Goal: Task Accomplishment & Management: Use online tool/utility

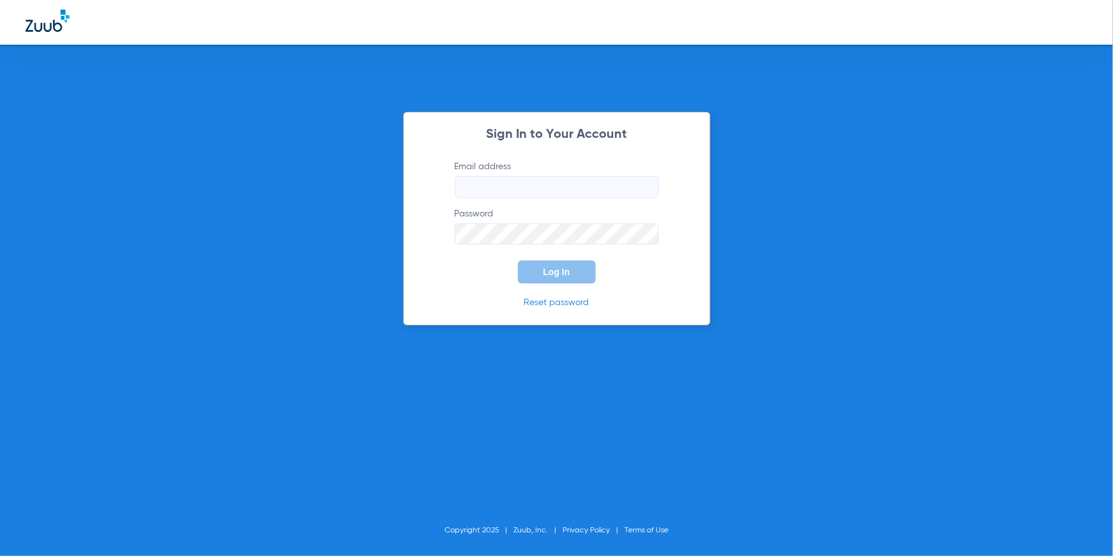
click at [500, 190] on input "Email address" at bounding box center [557, 187] width 204 height 22
type input "[EMAIL_ADDRESS][DOMAIN_NAME]"
click at [582, 268] on button "Log In" at bounding box center [557, 271] width 78 height 23
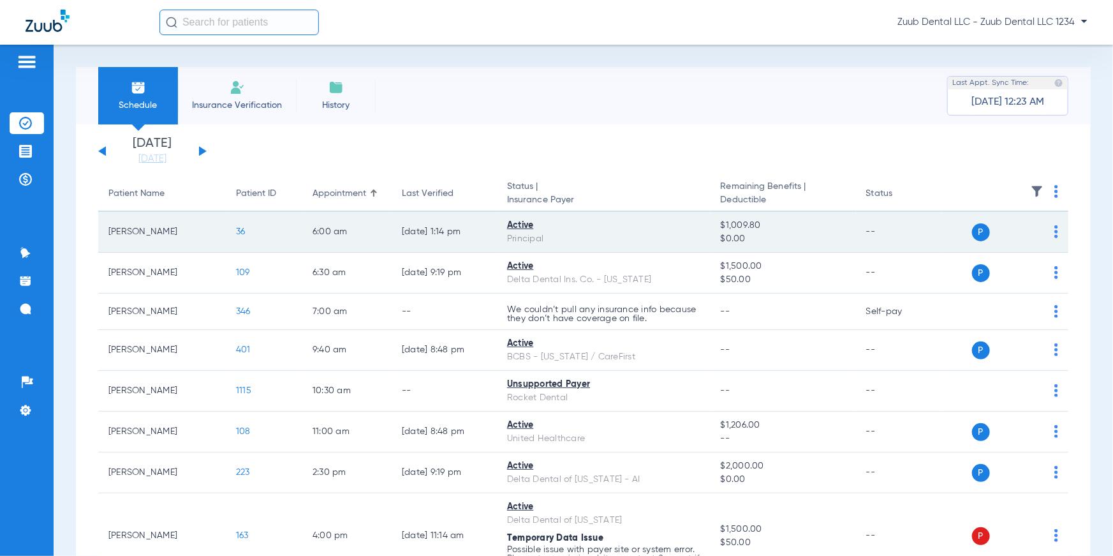
click at [239, 230] on span "36" at bounding box center [241, 231] width 10 height 9
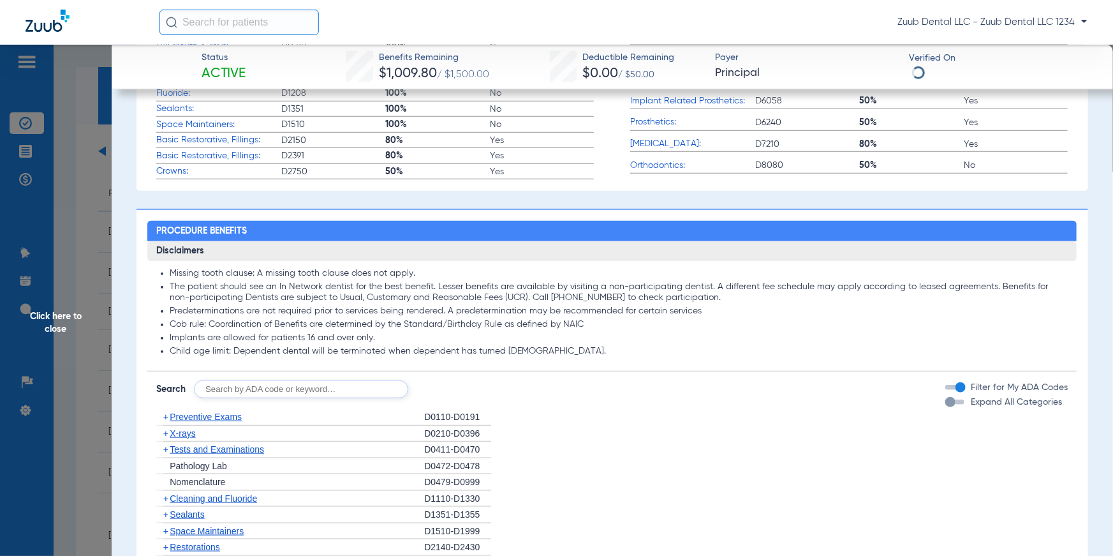
scroll to position [576, 0]
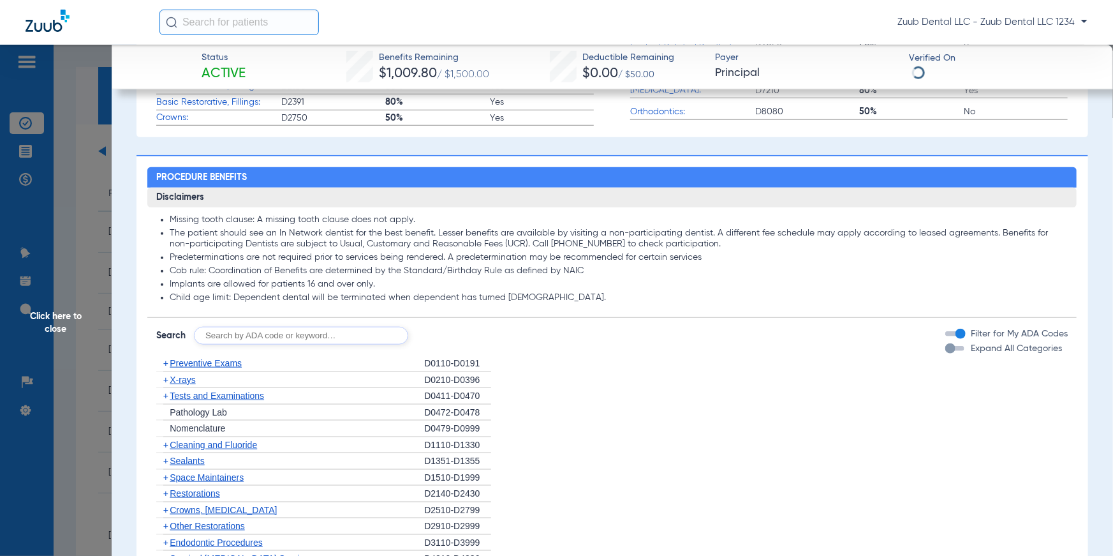
click at [296, 334] on input "text" at bounding box center [301, 336] width 214 height 18
type input "D2330"
click button "Search" at bounding box center [456, 336] width 50 height 18
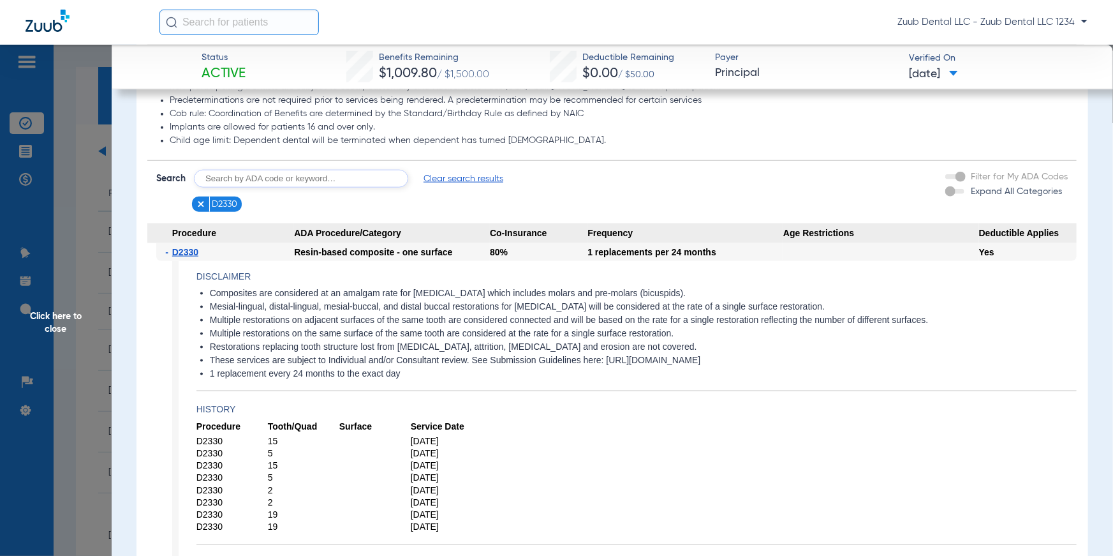
scroll to position [773, 0]
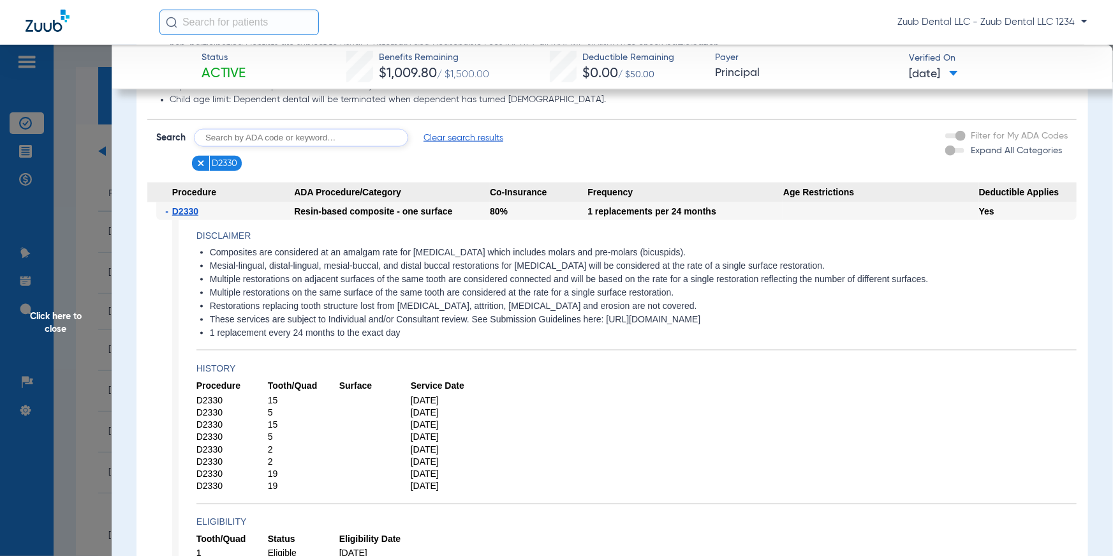
drag, startPoint x: 207, startPoint y: 251, endPoint x: 692, endPoint y: 251, distance: 484.3
click at [692, 251] on ul "Composites are considered at an amalgam rate for [MEDICAL_DATA] which includes …" at bounding box center [637, 293] width 880 height 92
click at [720, 304] on li "Restorations replacing tooth structure lost from [MEDICAL_DATA], attrition, [ME…" at bounding box center [643, 306] width 867 height 11
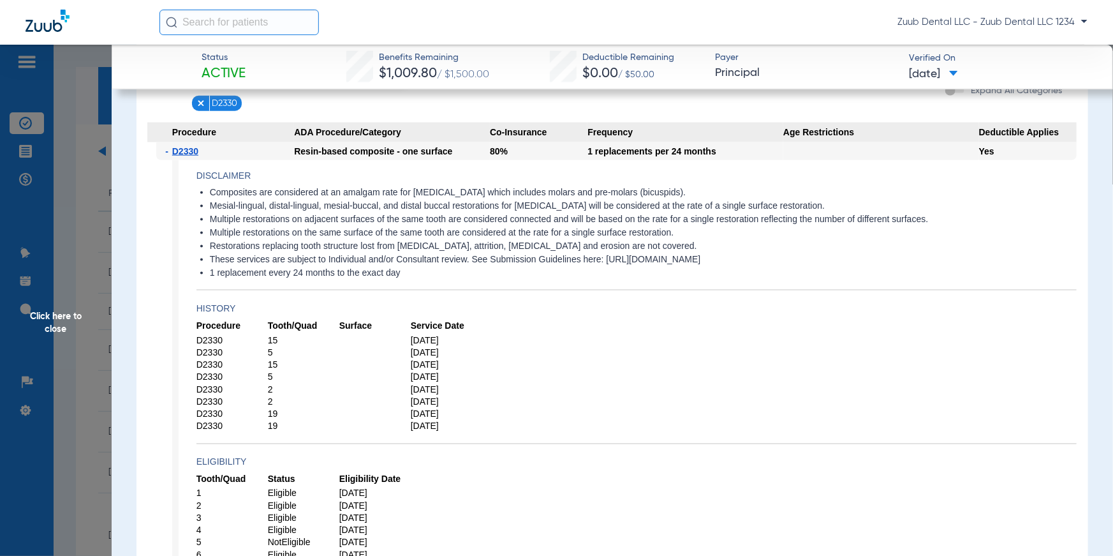
scroll to position [841, 0]
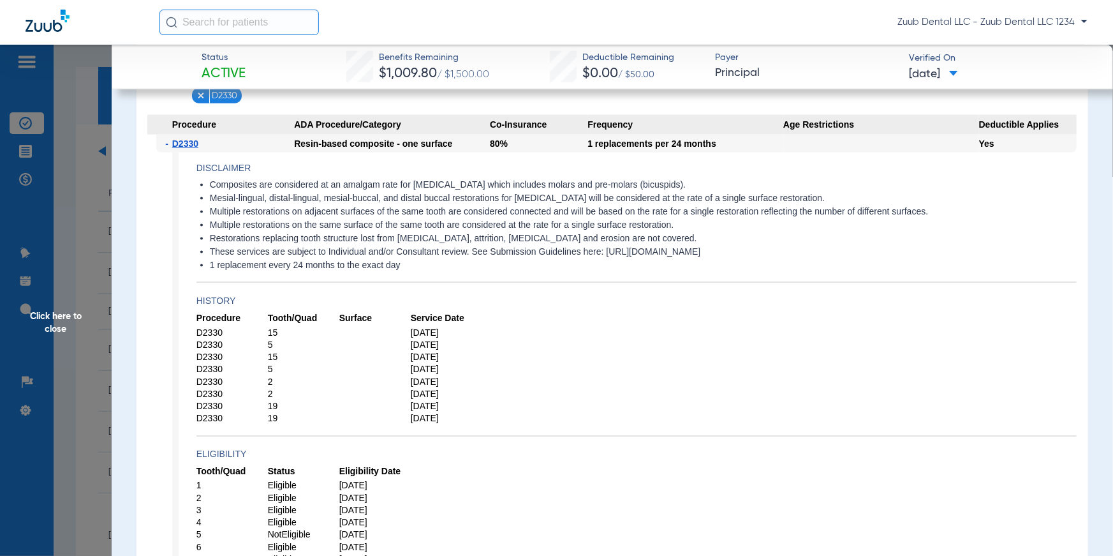
click at [65, 320] on span "Click here to close" at bounding box center [56, 323] width 112 height 556
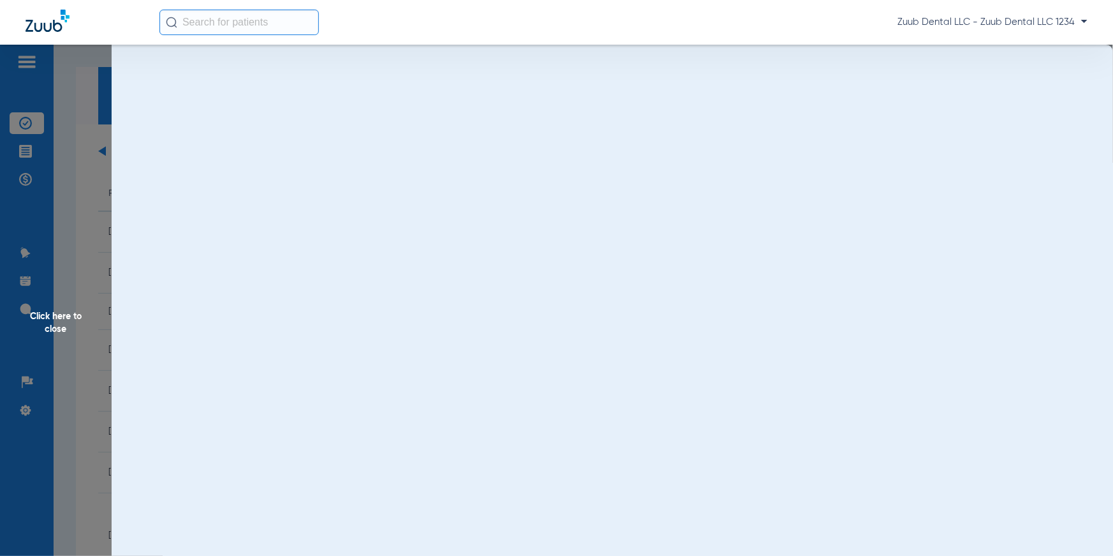
scroll to position [0, 0]
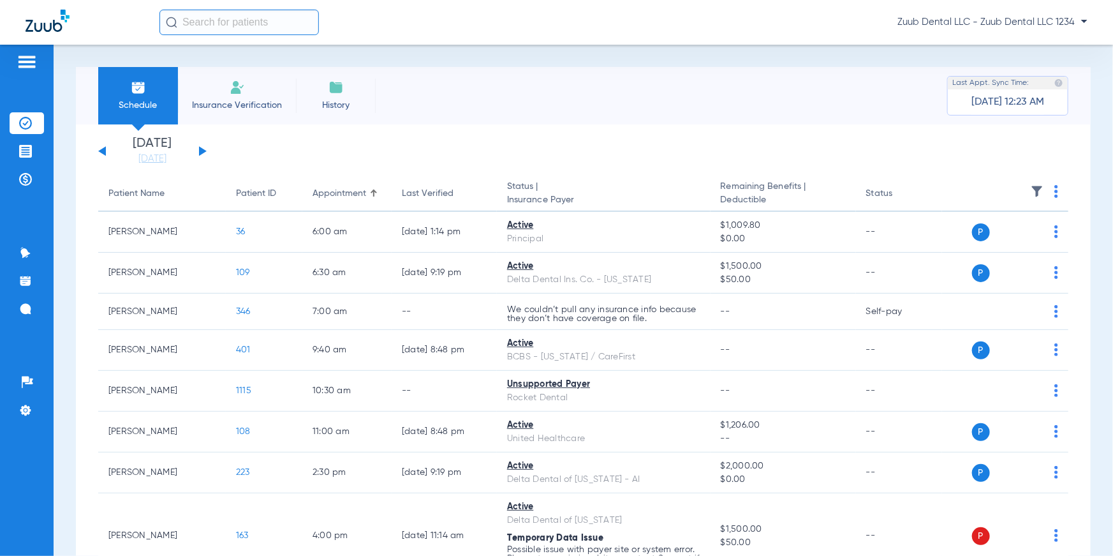
drag, startPoint x: 99, startPoint y: 195, endPoint x: 330, endPoint y: 139, distance: 237.5
drag, startPoint x: 306, startPoint y: 188, endPoint x: 378, endPoint y: 152, distance: 80.8
drag, startPoint x: 391, startPoint y: 189, endPoint x: 459, endPoint y: 149, distance: 79.2
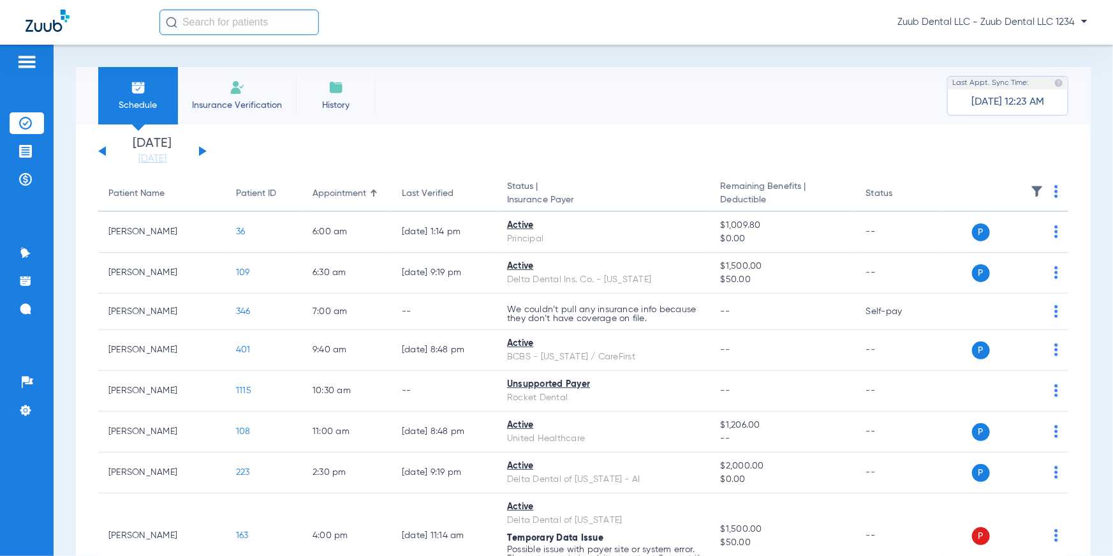
click at [459, 149] on app-single-date-navigator "[DATE] [DATE] [DATE] [DATE] [DATE] [DATE] [DATE] [DATE] [DATE] [DATE] [DATE] [D…" at bounding box center [583, 151] width 970 height 28
drag, startPoint x: 506, startPoint y: 184, endPoint x: 586, endPoint y: 205, distance: 83.3
click at [586, 205] on th "Status | Insurance Payer" at bounding box center [604, 194] width 214 height 36
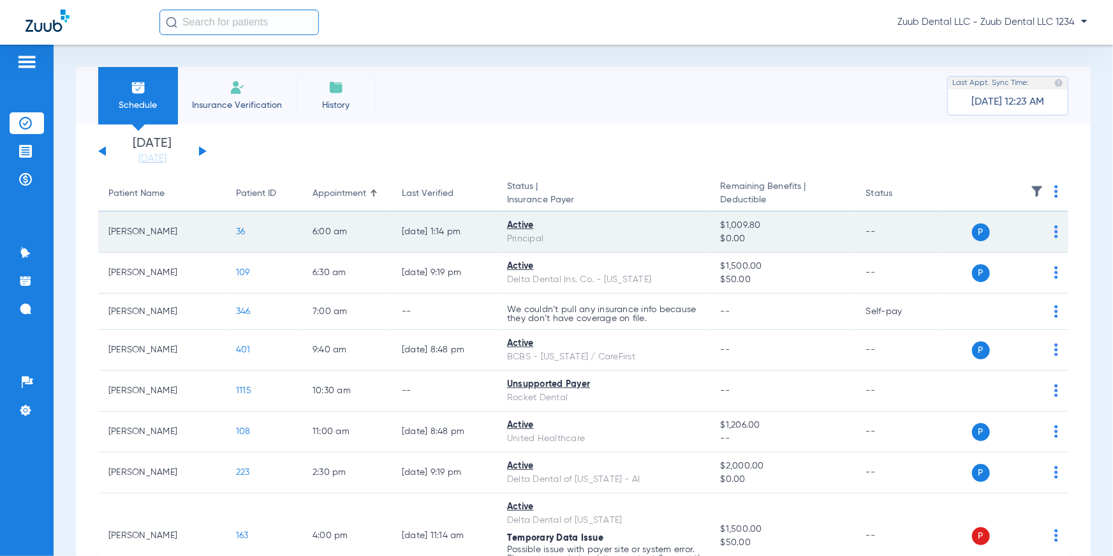
drag, startPoint x: 507, startPoint y: 223, endPoint x: 547, endPoint y: 241, distance: 43.7
click at [547, 241] on td "Active Principal" at bounding box center [604, 232] width 214 height 41
drag, startPoint x: 718, startPoint y: 222, endPoint x: 756, endPoint y: 237, distance: 40.4
click at [756, 237] on td "$1,009.80 $0.00" at bounding box center [783, 232] width 145 height 41
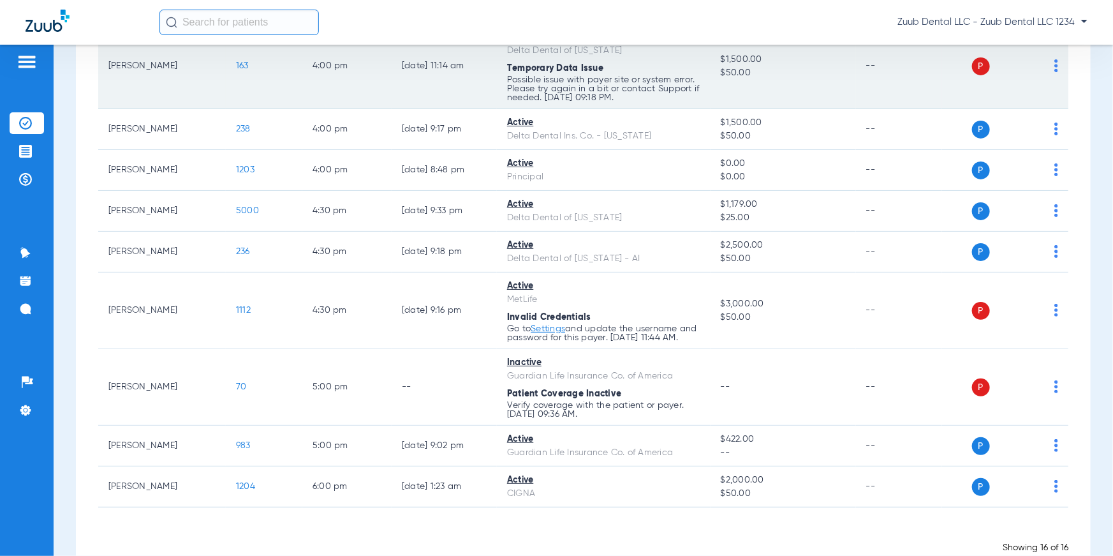
scroll to position [510, 0]
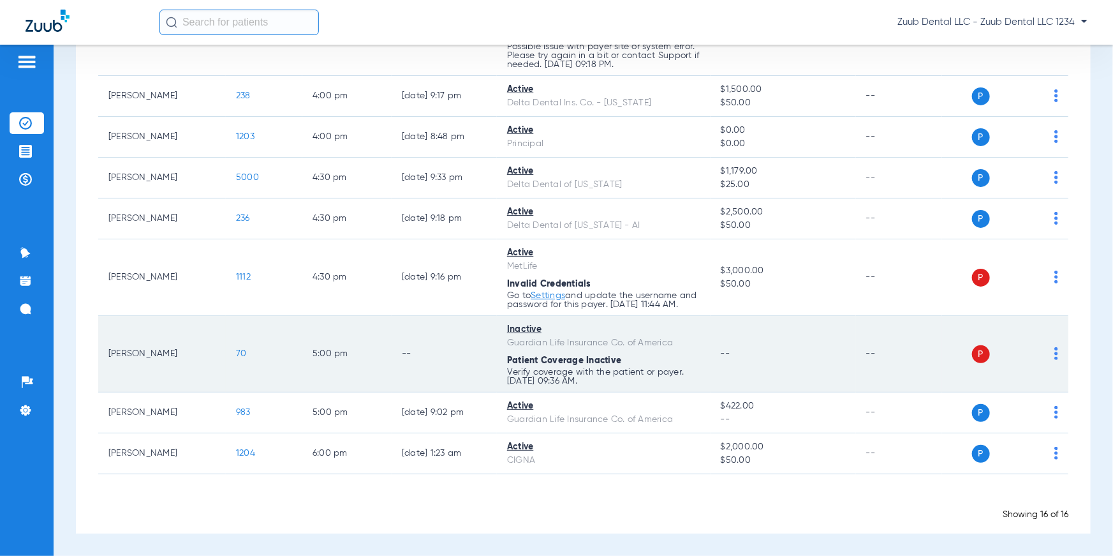
drag, startPoint x: 507, startPoint y: 329, endPoint x: 553, endPoint y: 331, distance: 46.6
click at [553, 331] on td "Inactive Guardian Life Insurance Co. of America Patient Coverage Inactive Verif…" at bounding box center [604, 354] width 214 height 77
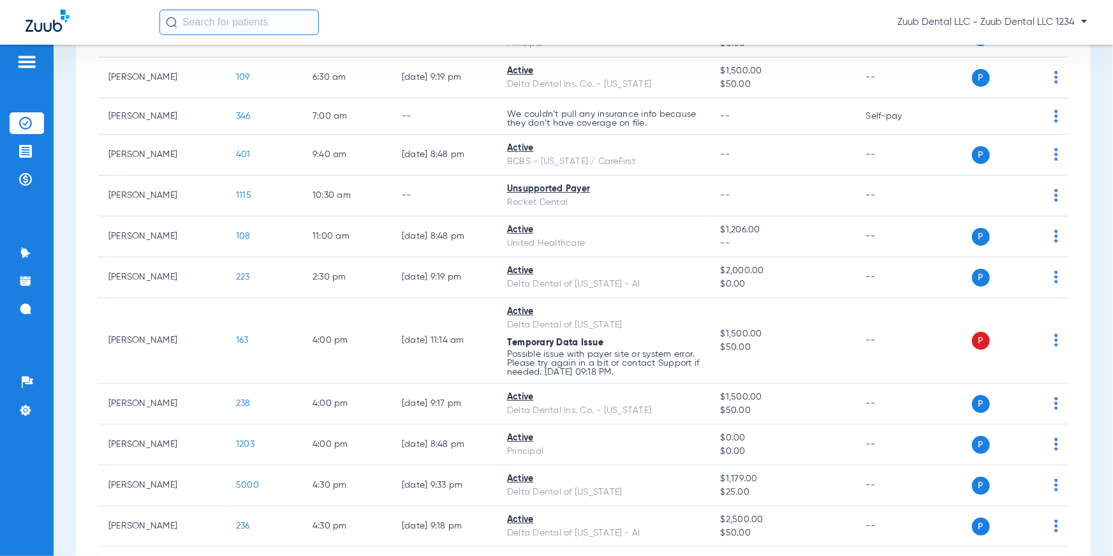
scroll to position [0, 0]
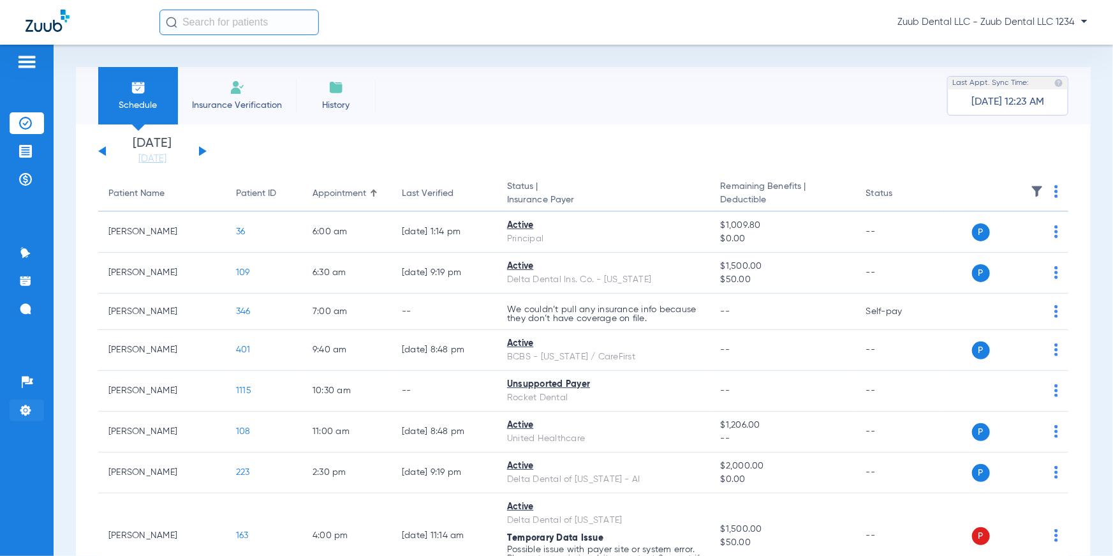
click at [36, 408] on li "Settings" at bounding box center [27, 410] width 34 height 22
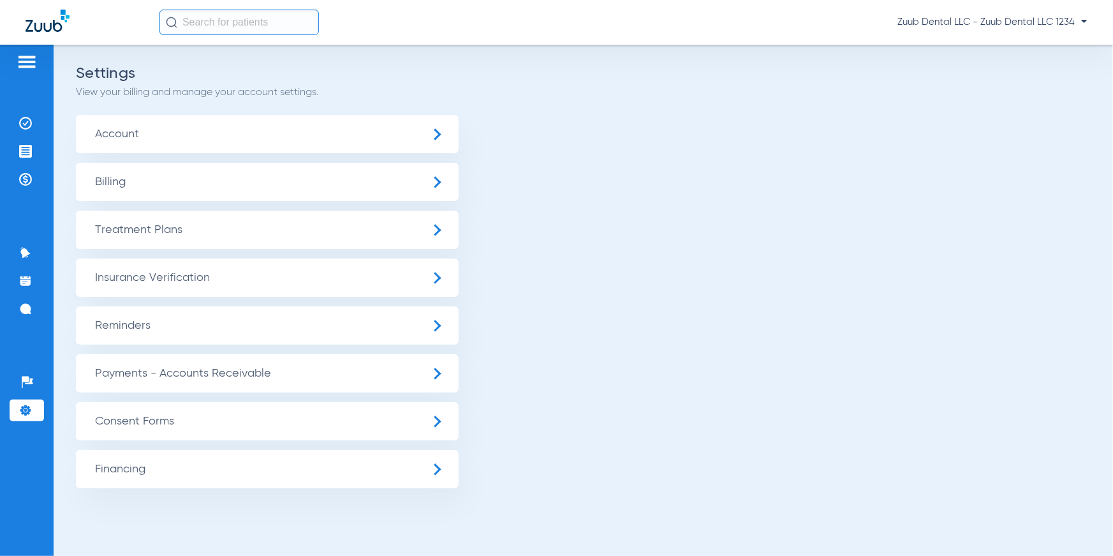
click at [112, 280] on span "Insurance Verification" at bounding box center [267, 277] width 383 height 38
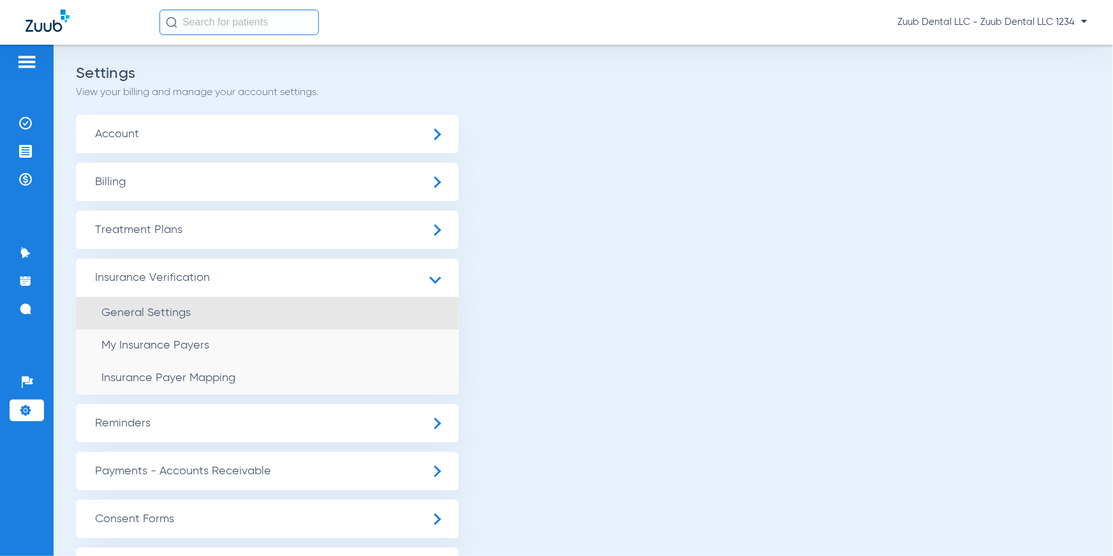
click at [139, 318] on span "General Settings" at bounding box center [145, 312] width 89 height 11
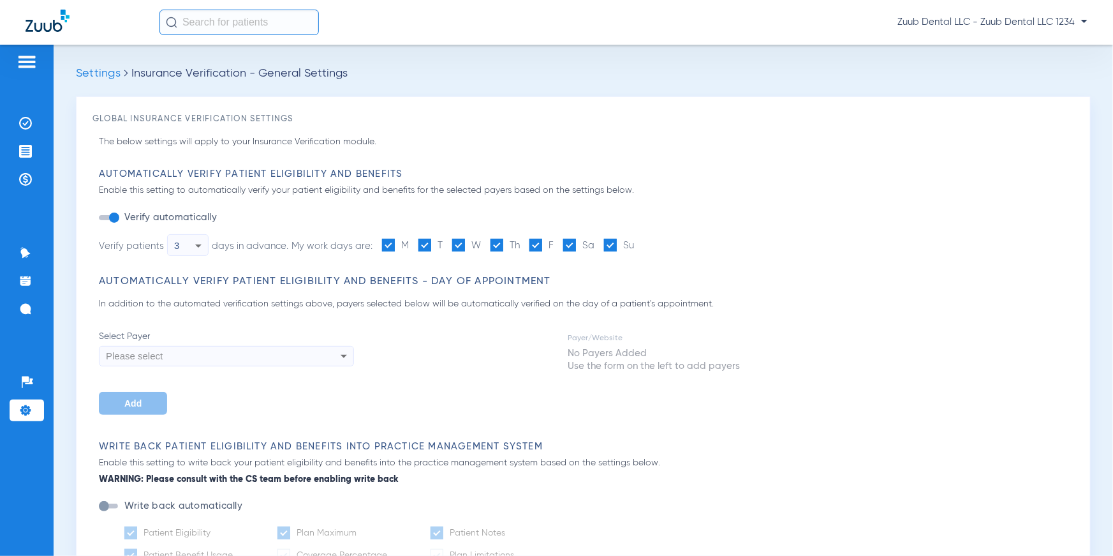
type input "1"
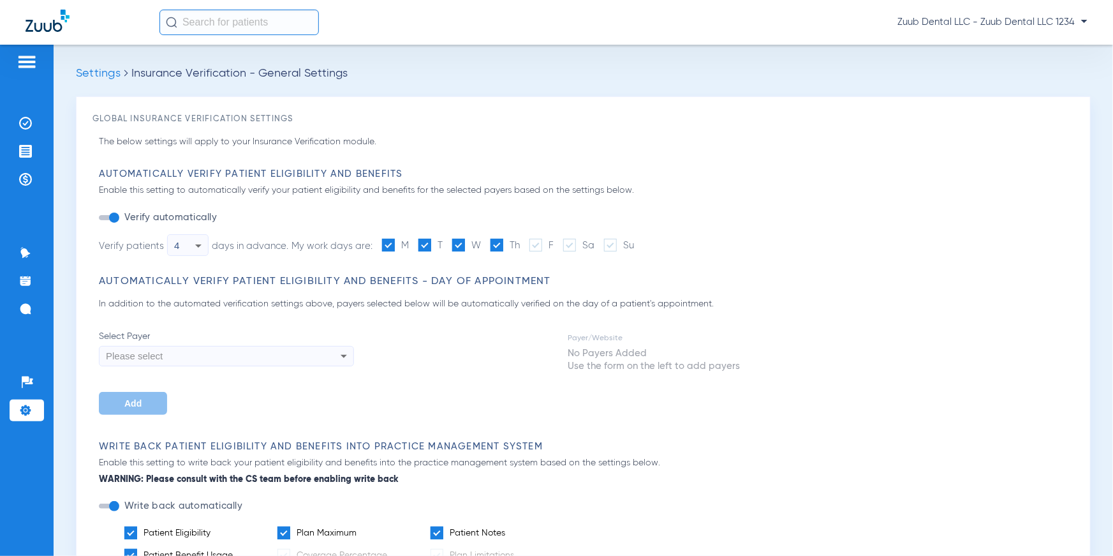
click at [189, 241] on div "4" at bounding box center [184, 246] width 21 height 22
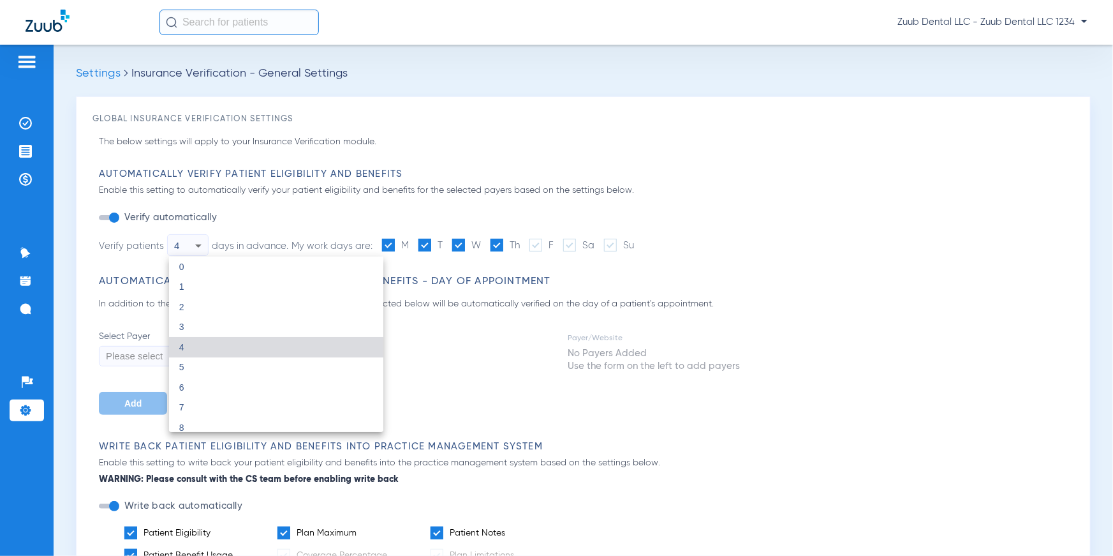
click at [315, 232] on div at bounding box center [556, 278] width 1113 height 556
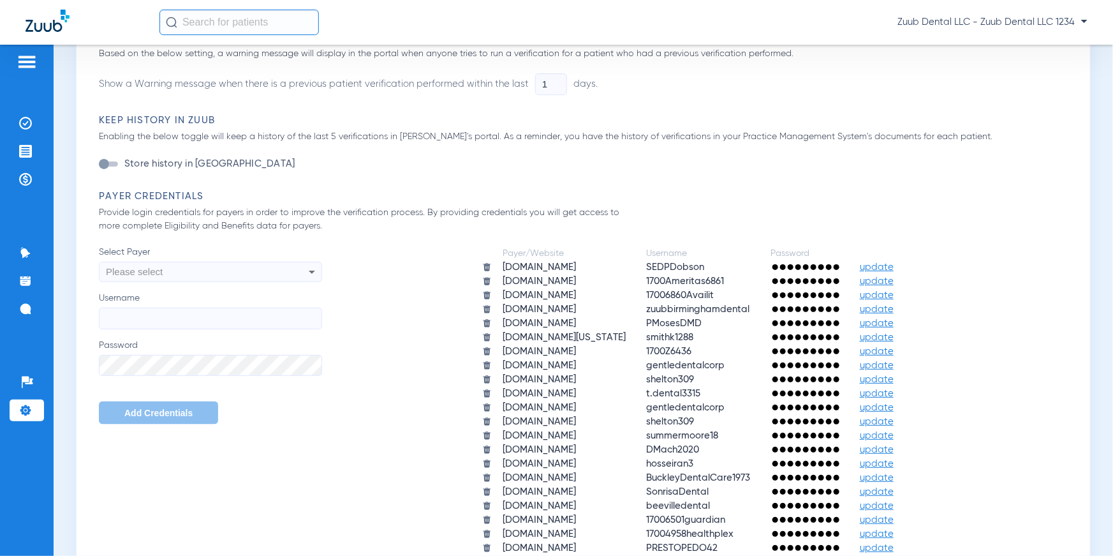
scroll to position [641, 0]
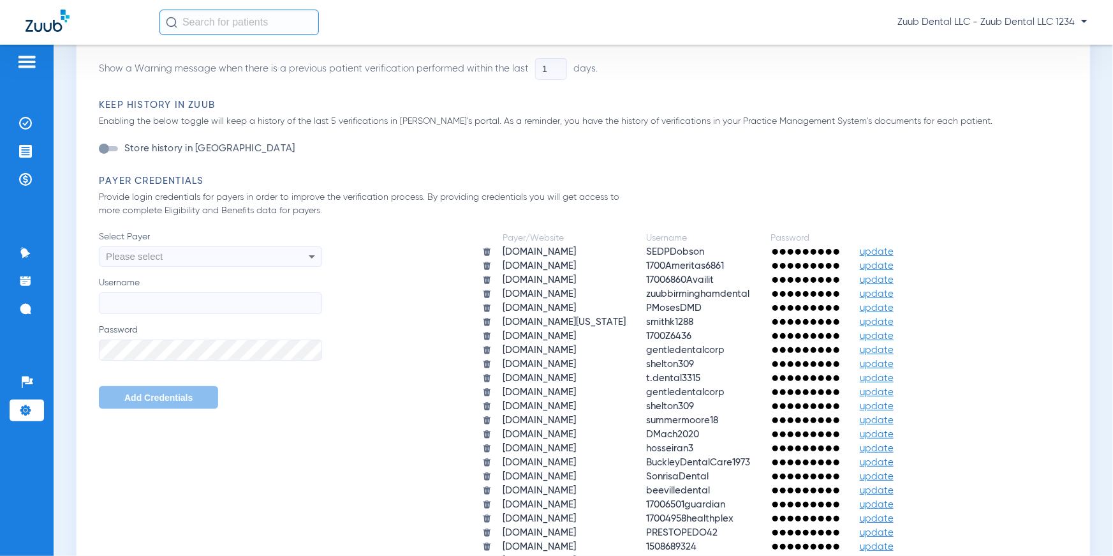
drag, startPoint x: 94, startPoint y: 186, endPoint x: 216, endPoint y: 188, distance: 121.2
click at [216, 188] on div "The below settings will apply to your Insurance Verification module. Automatica…" at bounding box center [584, 535] width 982 height 2083
click at [214, 187] on h3 "Payer Credentials" at bounding box center [587, 181] width 976 height 13
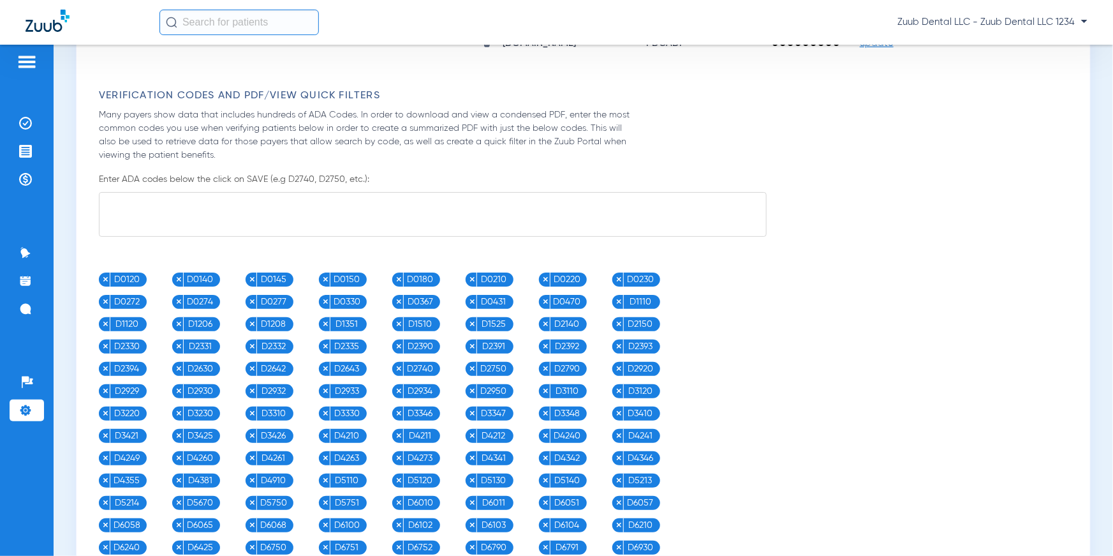
scroll to position [1280, 0]
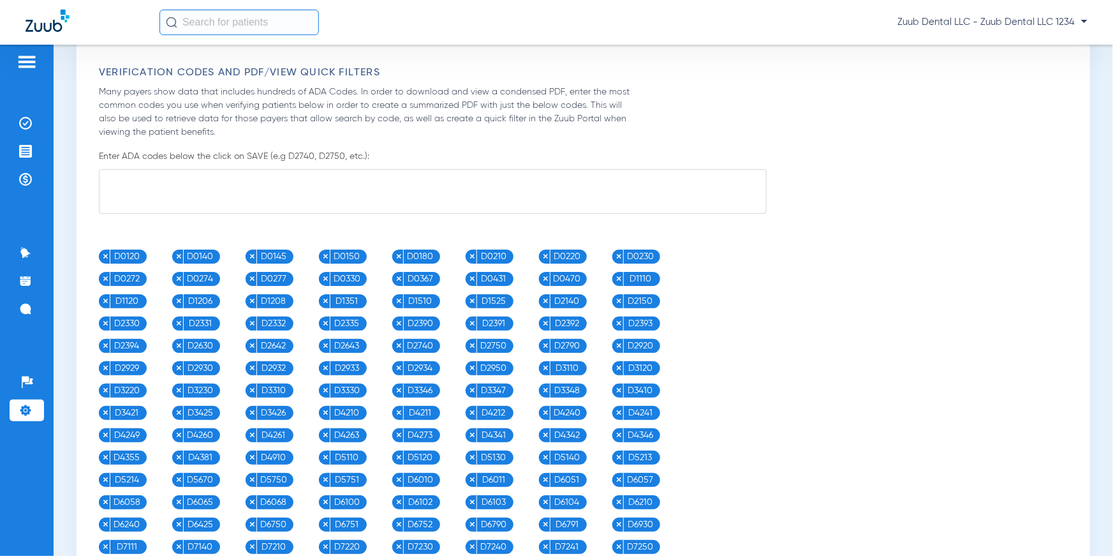
click at [200, 199] on textarea at bounding box center [433, 191] width 668 height 45
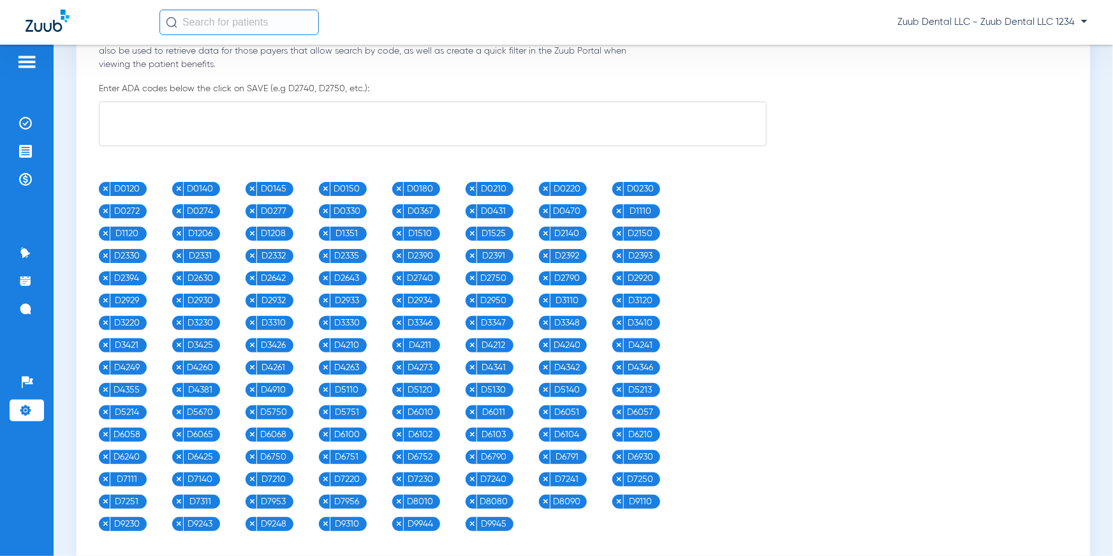
scroll to position [1363, 0]
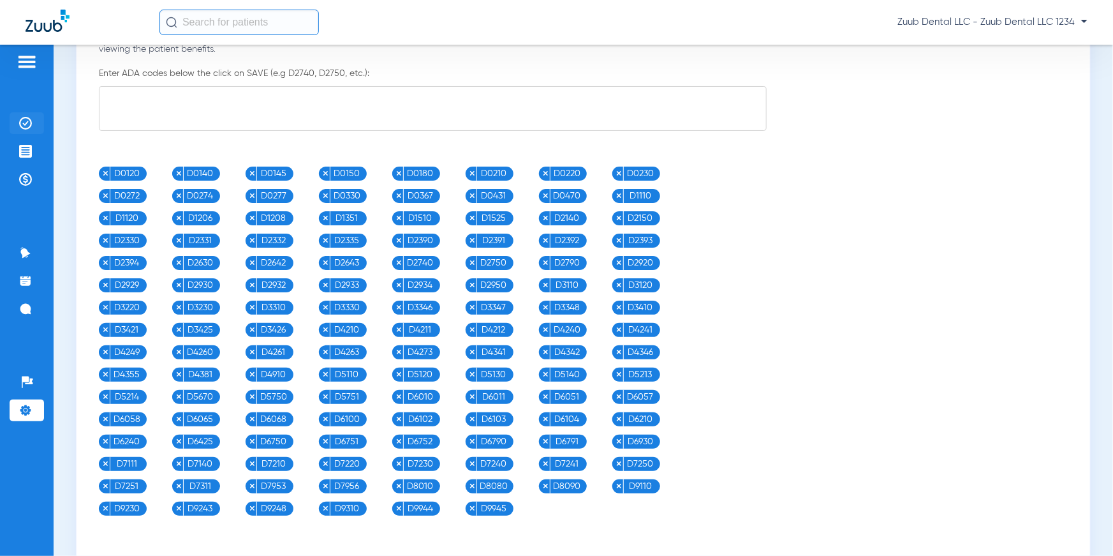
click at [24, 129] on img at bounding box center [25, 123] width 13 height 13
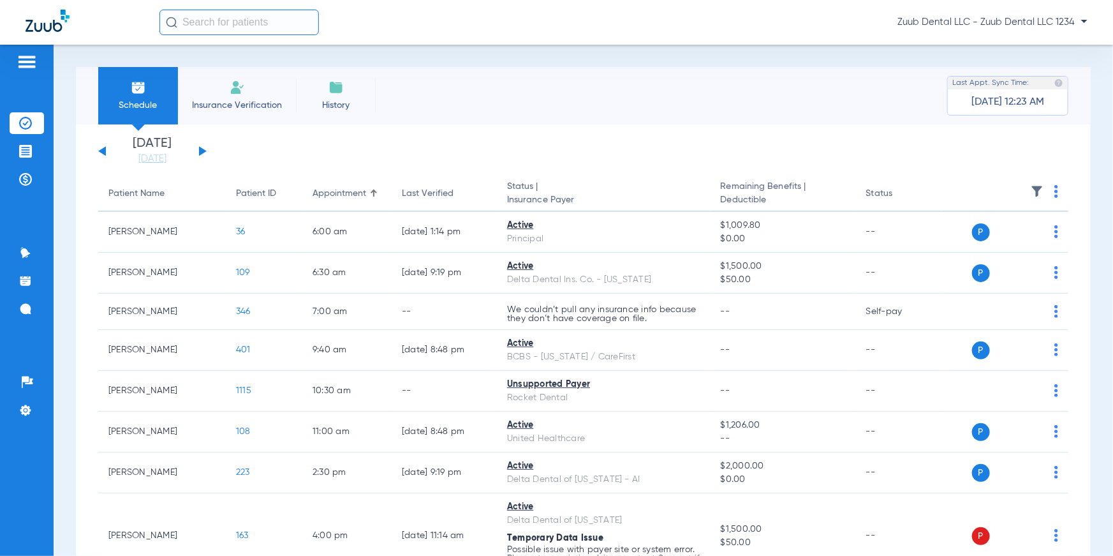
drag, startPoint x: 97, startPoint y: 191, endPoint x: 933, endPoint y: 197, distance: 836.5
click at [1055, 191] on img at bounding box center [1057, 191] width 4 height 13
click at [891, 160] on div at bounding box center [556, 278] width 1113 height 556
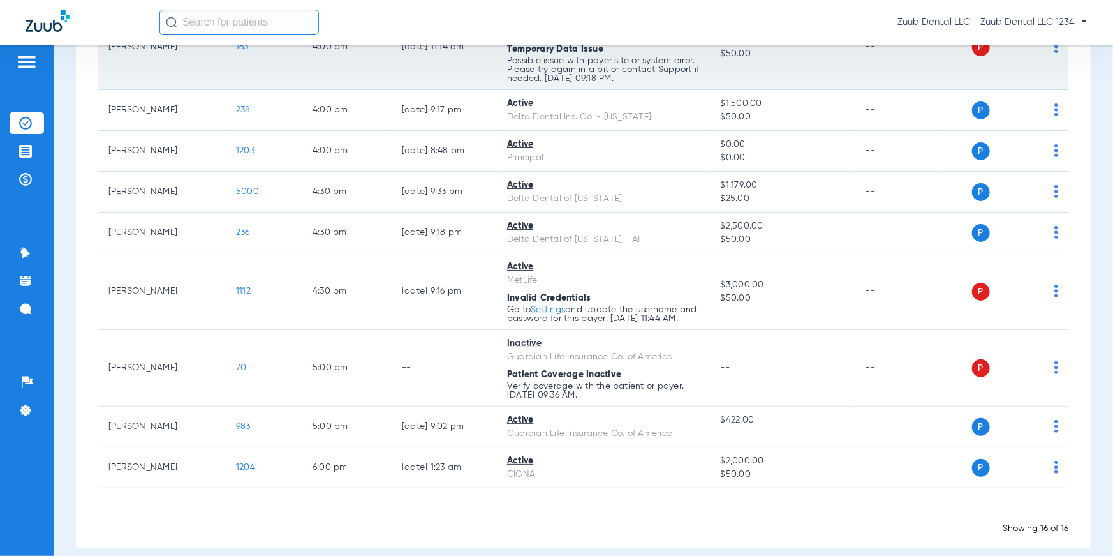
scroll to position [510, 0]
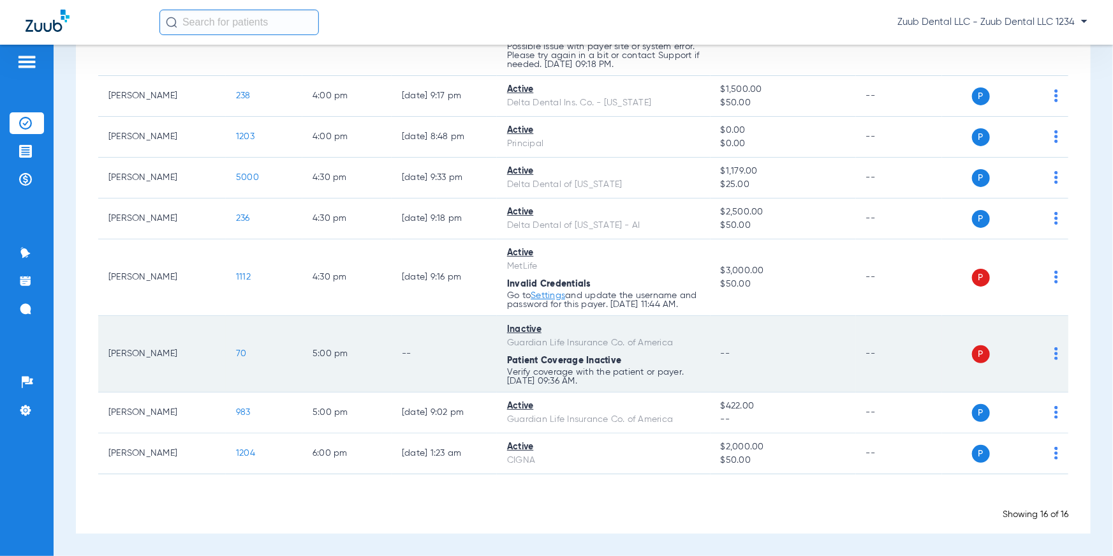
click at [1055, 355] on img at bounding box center [1057, 353] width 4 height 13
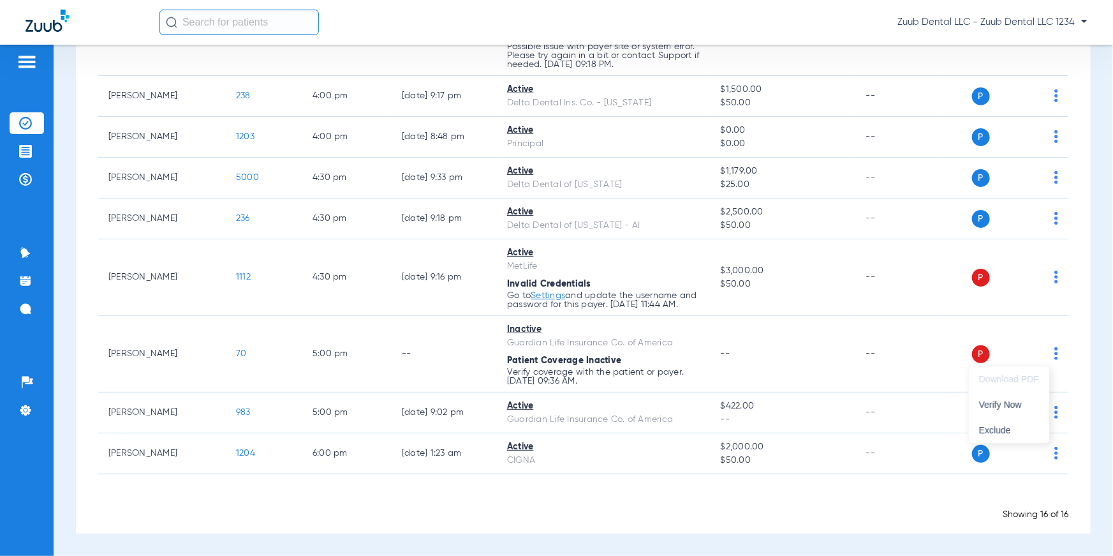
drag, startPoint x: 1109, startPoint y: 428, endPoint x: 1110, endPoint y: 375, distance: 53.0
click at [1111, 376] on div at bounding box center [556, 278] width 1113 height 556
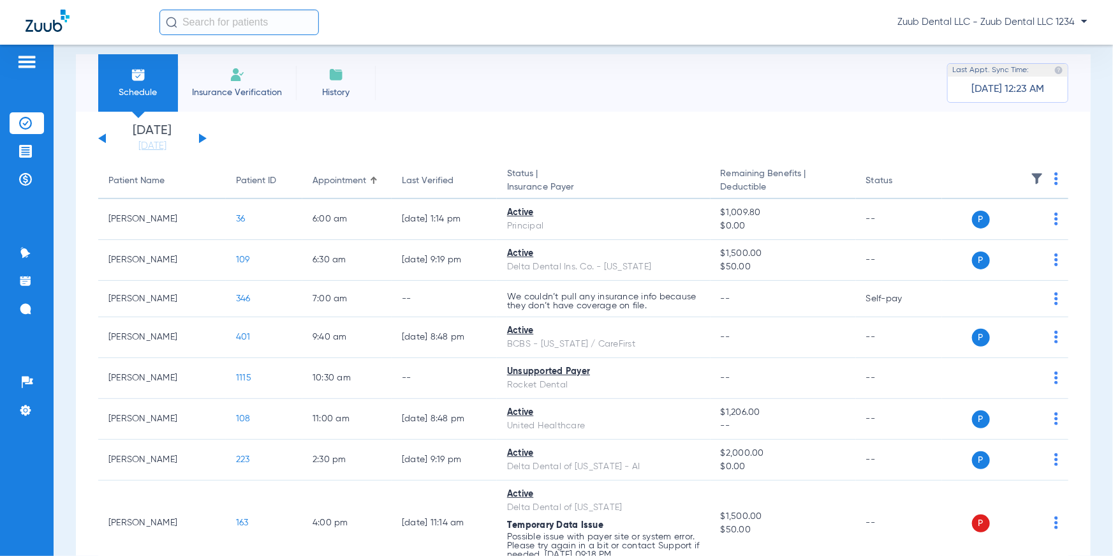
scroll to position [0, 0]
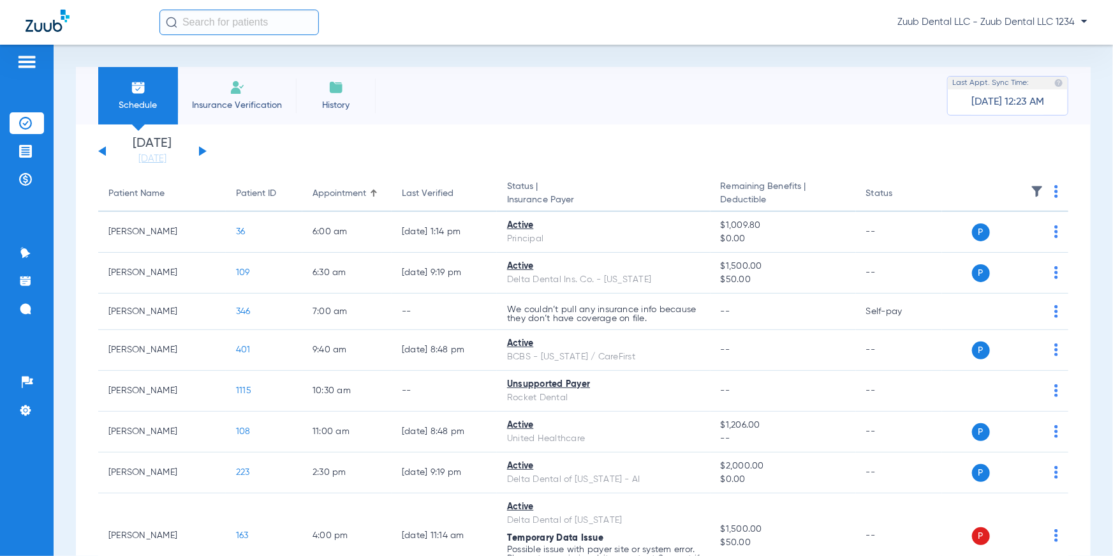
click at [239, 91] on img at bounding box center [237, 87] width 15 height 15
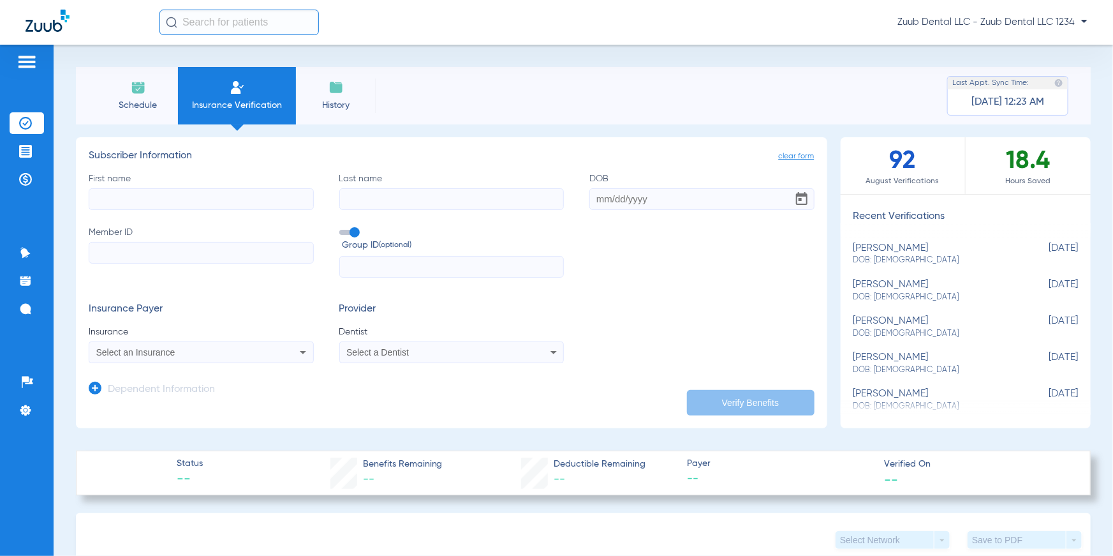
click at [166, 195] on input "First name" at bounding box center [201, 199] width 225 height 22
click at [382, 195] on input "Last name" at bounding box center [451, 199] width 225 height 22
click at [624, 205] on input "DOB" at bounding box center [702, 199] width 225 height 22
click at [264, 250] on input "Member ID" at bounding box center [201, 253] width 225 height 22
click at [392, 264] on input "text" at bounding box center [451, 267] width 225 height 22
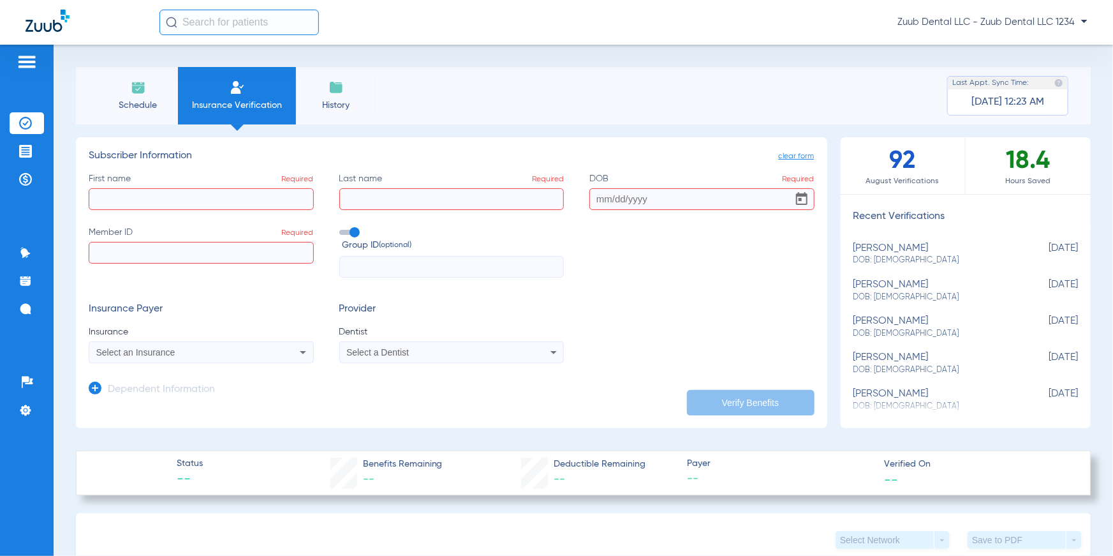
click at [292, 345] on div "Select an Insurance" at bounding box center [201, 352] width 224 height 15
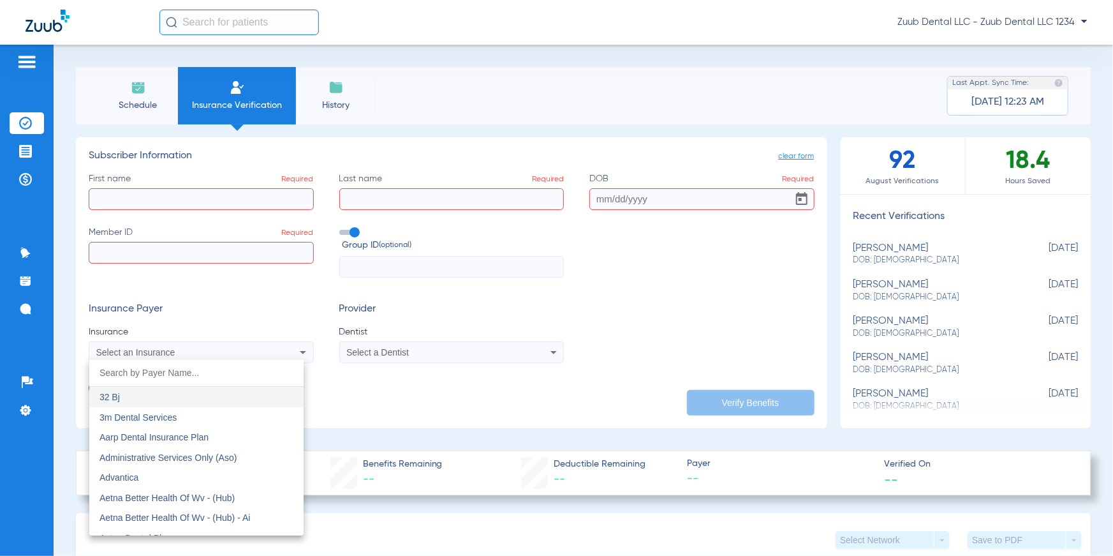
click at [357, 389] on div at bounding box center [556, 278] width 1113 height 556
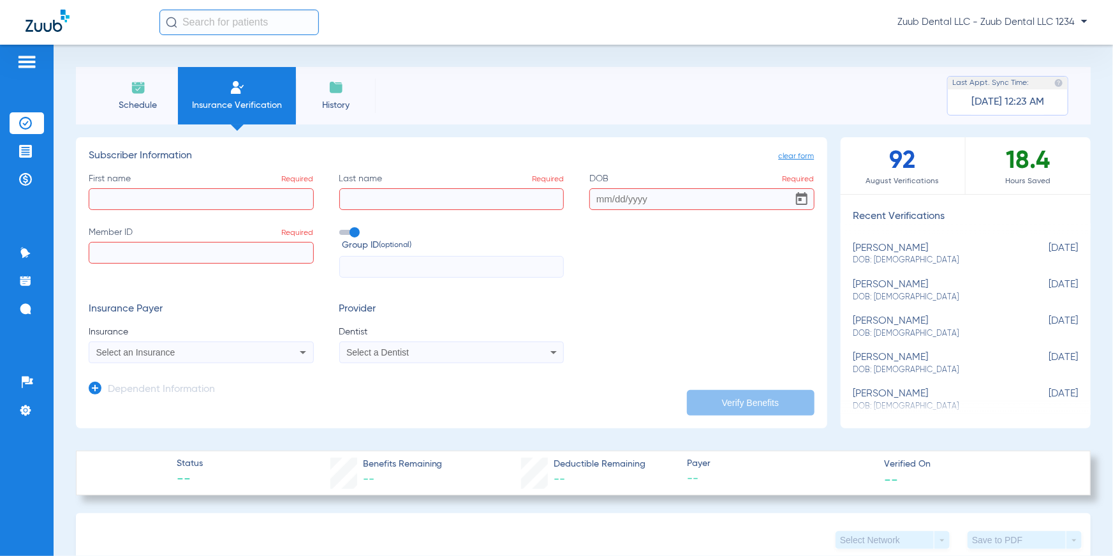
click at [380, 356] on span "Select a Dentist" at bounding box center [377, 352] width 63 height 10
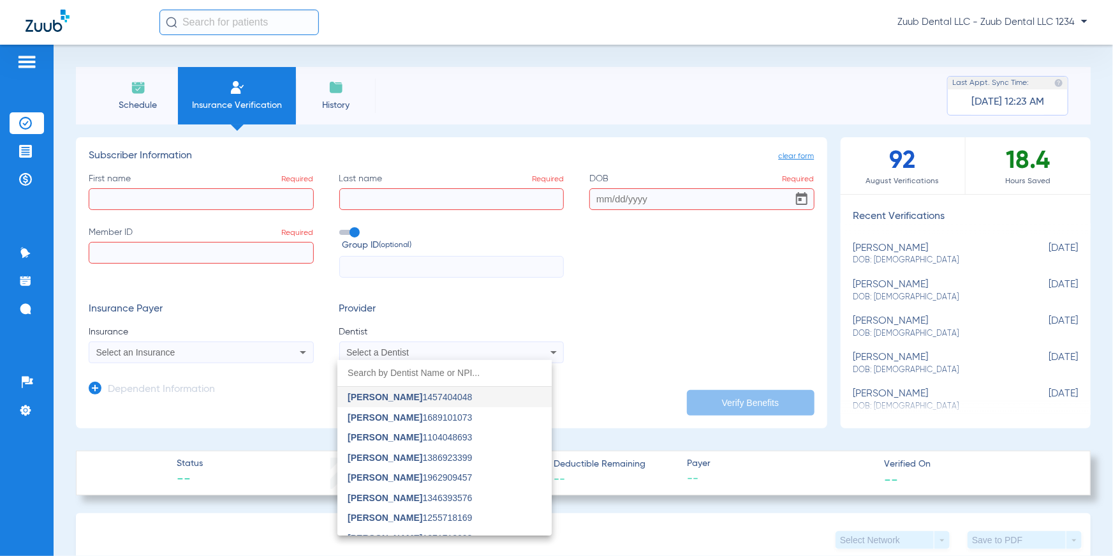
click at [566, 365] on div at bounding box center [556, 278] width 1113 height 556
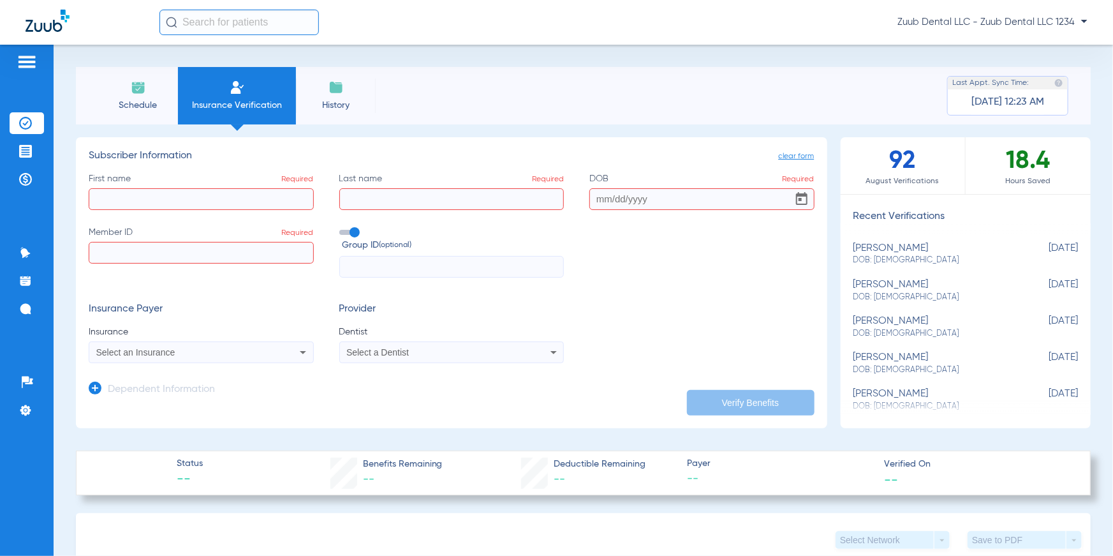
click at [891, 258] on span "DOB: [DEMOGRAPHIC_DATA]" at bounding box center [934, 260] width 161 height 11
type input "[PERSON_NAME]"
type input "[DATE]"
type input "967366745"
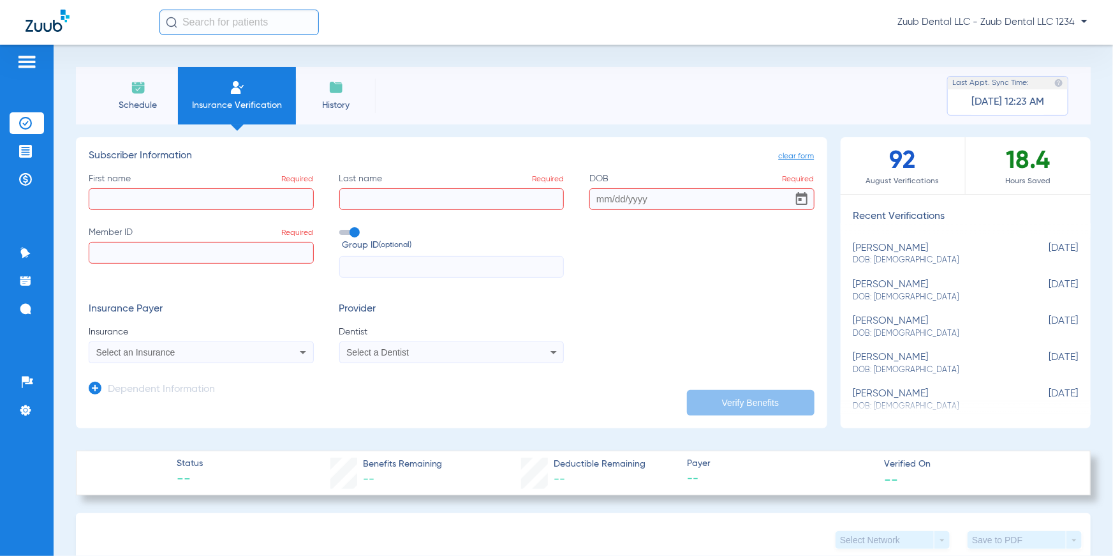
type input "1055942"
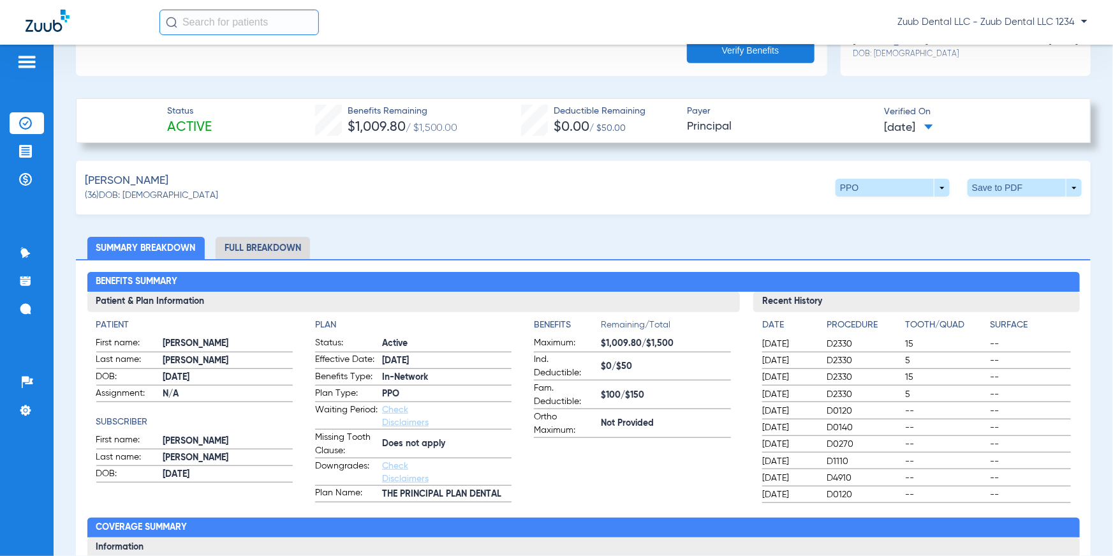
scroll to position [368, 0]
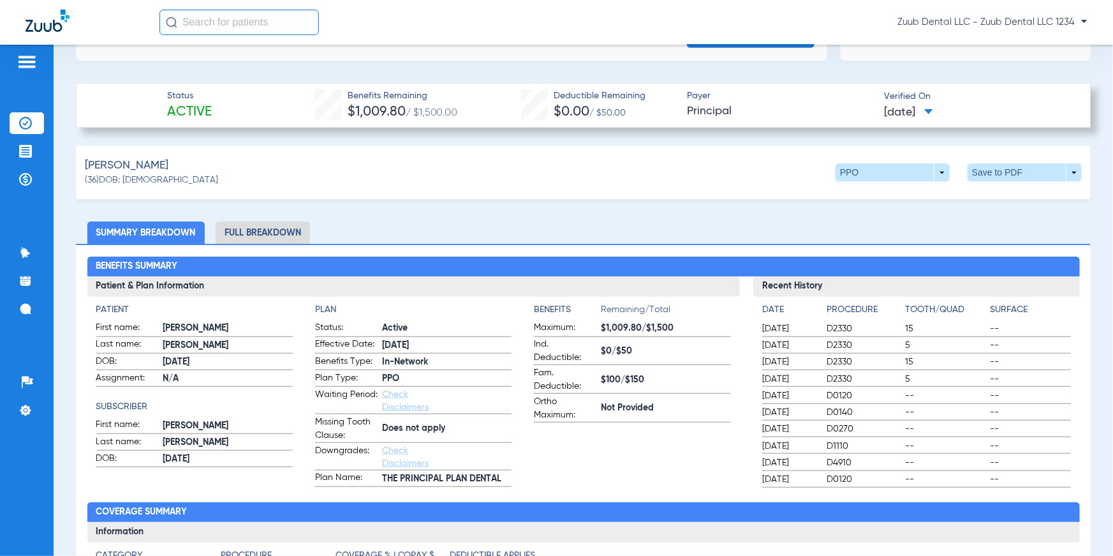
drag, startPoint x: 161, startPoint y: 110, endPoint x: 238, endPoint y: 104, distance: 77.5
click at [238, 104] on div "Status Active Benefits Remaining $1,009.80 / $1,500.00 Deductible Remaining $0.…" at bounding box center [583, 105] width 1015 height 45
drag, startPoint x: 299, startPoint y: 114, endPoint x: 486, endPoint y: 115, distance: 187.0
click at [486, 115] on div "Status Active Benefits Remaining $1,009.80 / $1,500.00 Deductible Remaining $0.…" at bounding box center [583, 105] width 1015 height 45
drag, startPoint x: 505, startPoint y: 112, endPoint x: 620, endPoint y: 122, distance: 115.9
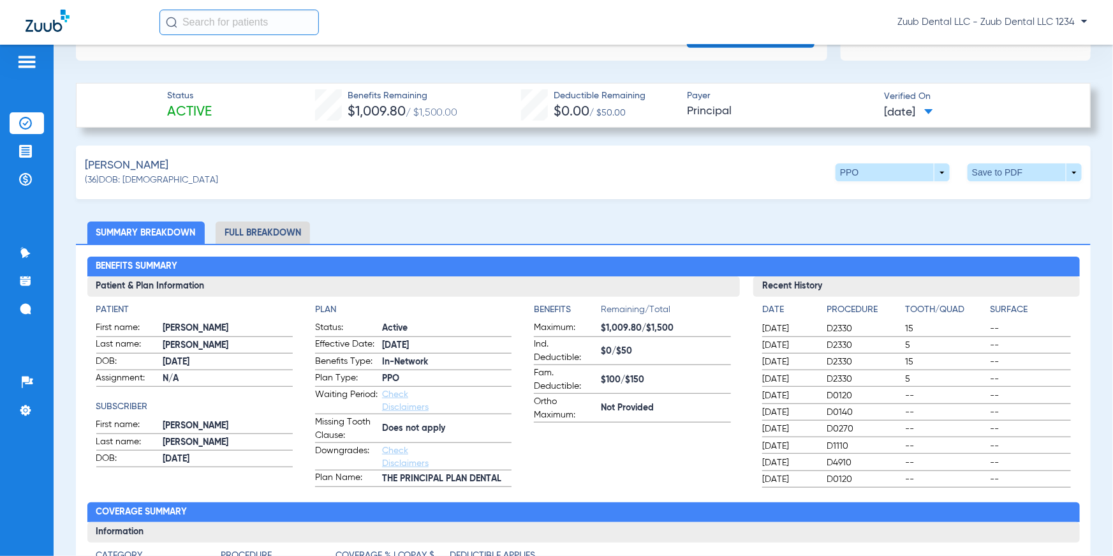
click at [620, 122] on div "Status Active Benefits Remaining $1,009.80 / $1,500.00 Deductible Remaining $0.…" at bounding box center [583, 105] width 1015 height 45
drag, startPoint x: 672, startPoint y: 109, endPoint x: 762, endPoint y: 110, distance: 90.0
click at [762, 110] on div "Status Active Benefits Remaining $1,009.80 / $1,500.00 Deductible Remaining $0.…" at bounding box center [583, 105] width 1015 height 45
click at [763, 162] on div "[PERSON_NAME] (36) DOB: [DEMOGRAPHIC_DATA] PPO arrow_drop_down Save to PDF arro…" at bounding box center [583, 172] width 1015 height 54
click at [930, 171] on span at bounding box center [893, 172] width 114 height 18
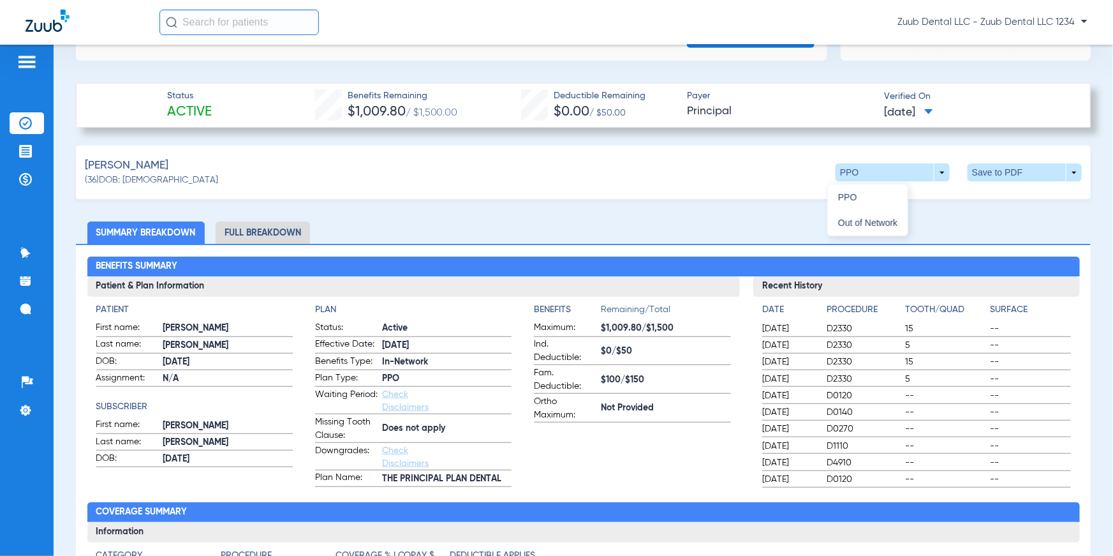
click at [396, 201] on div at bounding box center [556, 278] width 1113 height 556
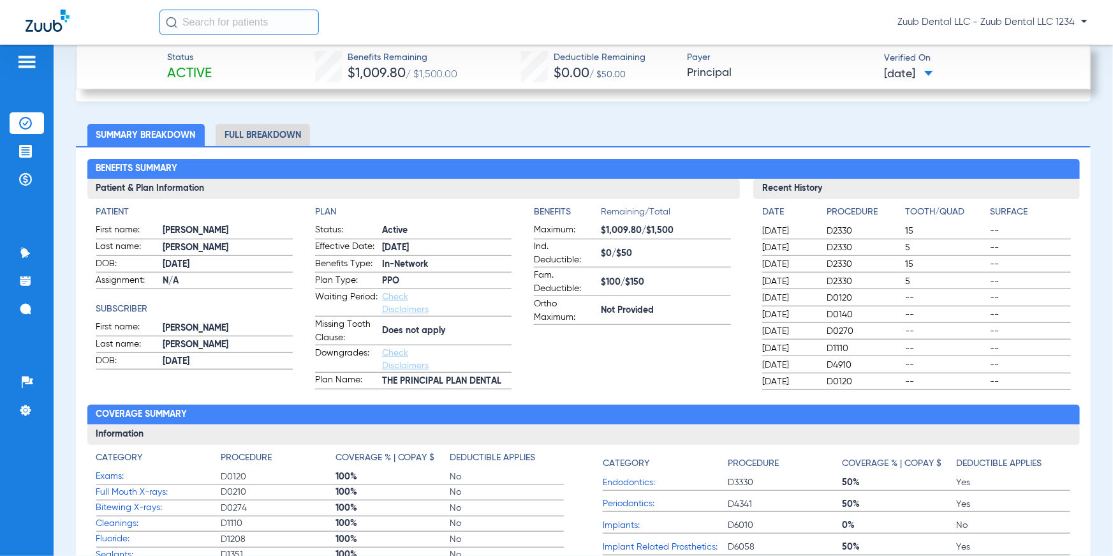
scroll to position [472, 0]
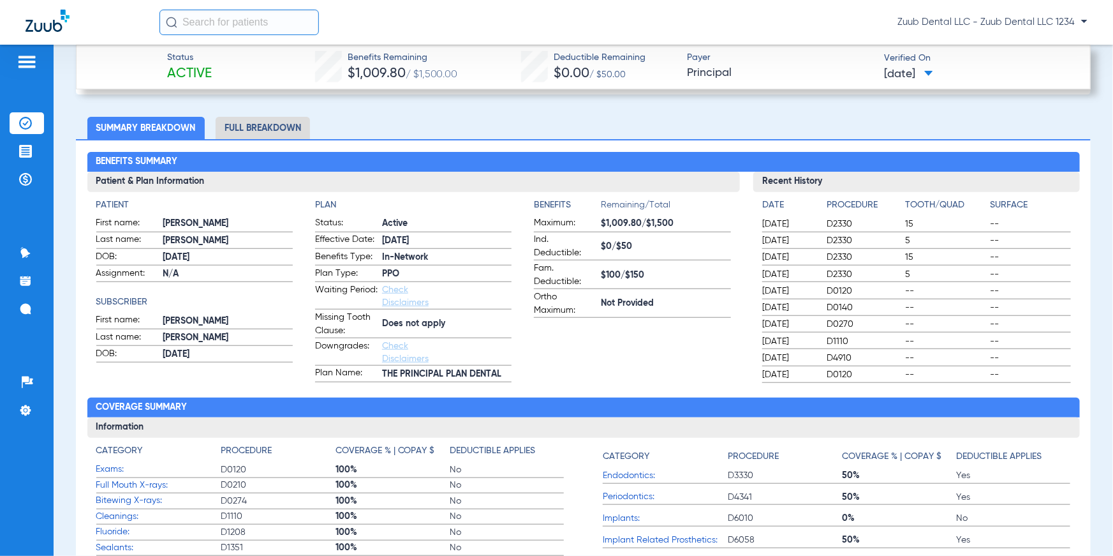
drag, startPoint x: 93, startPoint y: 201, endPoint x: 147, endPoint y: 206, distance: 54.5
click at [147, 206] on div "Patient First name: [PERSON_NAME] Last name: [PERSON_NAME]: [DEMOGRAPHIC_DATA] …" at bounding box center [413, 287] width 653 height 190
drag, startPoint x: 97, startPoint y: 299, endPoint x: 160, endPoint y: 303, distance: 62.7
click at [160, 303] on h4 "Subscriber" at bounding box center [194, 301] width 197 height 13
drag, startPoint x: 302, startPoint y: 204, endPoint x: 358, endPoint y: 204, distance: 56.2
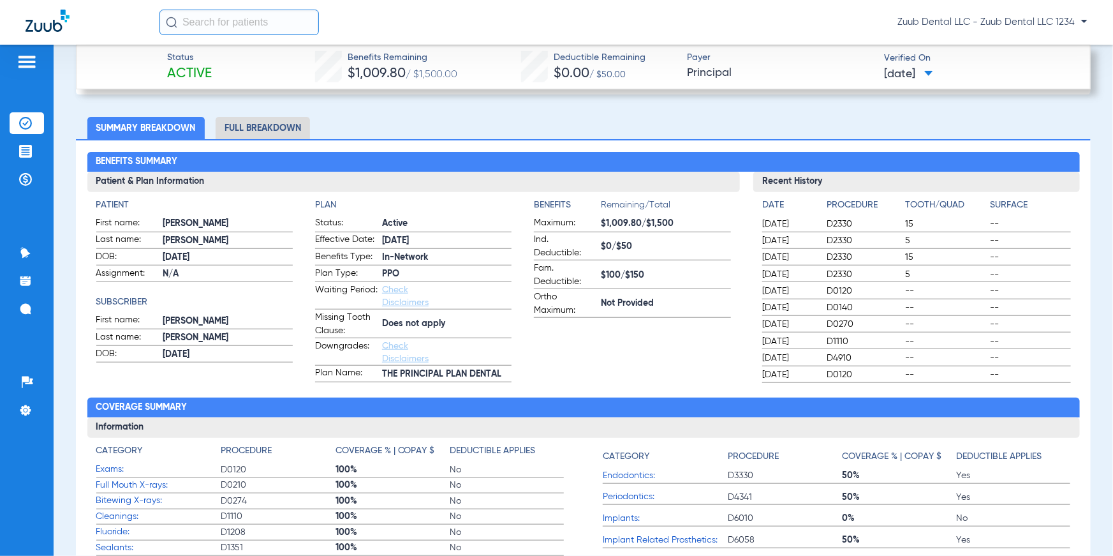
click at [358, 204] on app-patient-and-plan-information "Patient First name: [PERSON_NAME] Last name: [PERSON_NAME]: [DEMOGRAPHIC_DATA] …" at bounding box center [413, 290] width 635 height 184
drag, startPoint x: 452, startPoint y: 326, endPoint x: 379, endPoint y: 323, distance: 72.8
click at [379, 323] on label "Missing Tooth Clause: Does not apply" at bounding box center [413, 324] width 197 height 27
drag, startPoint x: 526, startPoint y: 204, endPoint x: 706, endPoint y: 308, distance: 207.3
click at [706, 308] on app-patient-and-plan-information "Patient First name: [PERSON_NAME] Last name: [PERSON_NAME]: [DEMOGRAPHIC_DATA] …" at bounding box center [413, 290] width 635 height 184
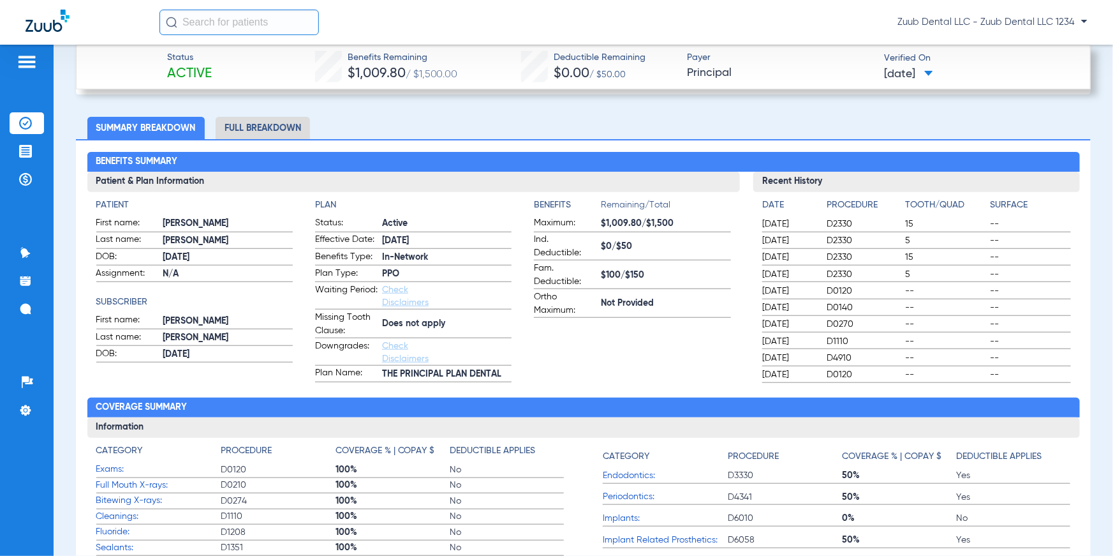
click at [754, 202] on div "Date Procedure Tooth/Quad Surface [DATE] D2330 15 -- [DATE] D2330 5 -- [DATE] D…" at bounding box center [917, 287] width 327 height 191
drag, startPoint x: 750, startPoint y: 202, endPoint x: 1055, endPoint y: 375, distance: 350.6
click at [1055, 375] on div "Date Procedure Tooth/Quad Surface [DATE] D2330 15 -- [DATE] D2330 5 -- [DATE] D…" at bounding box center [917, 287] width 327 height 191
click at [588, 411] on h2 "Coverage Summary" at bounding box center [583, 407] width 993 height 20
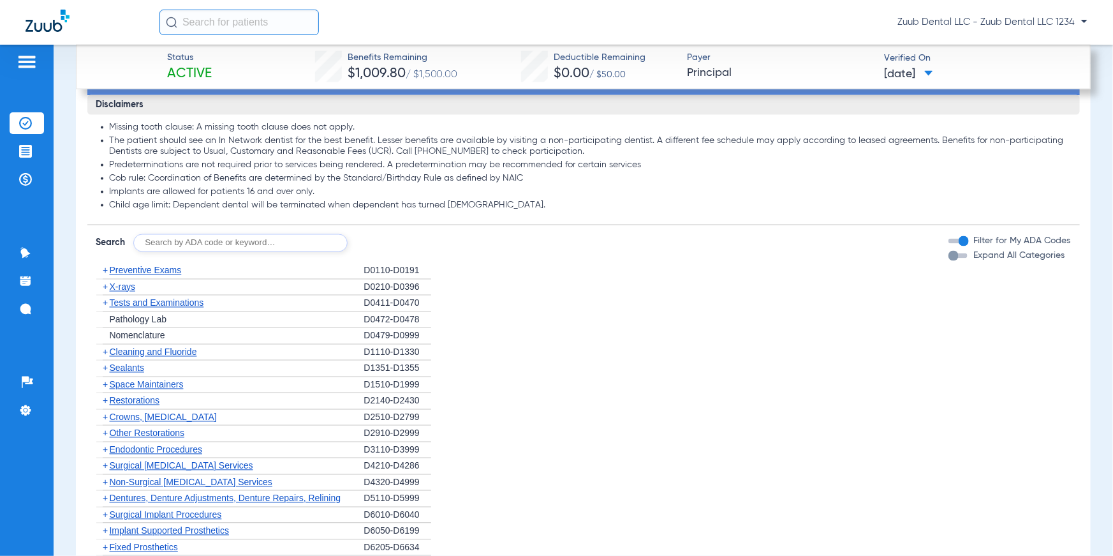
scroll to position [1065, 0]
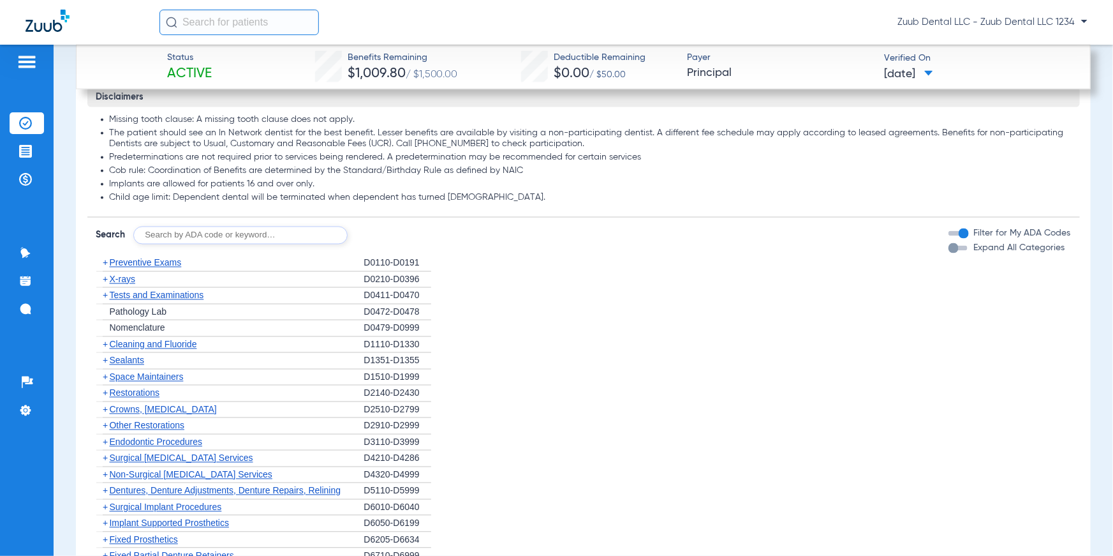
click at [121, 279] on span "X-rays" at bounding box center [123, 279] width 26 height 10
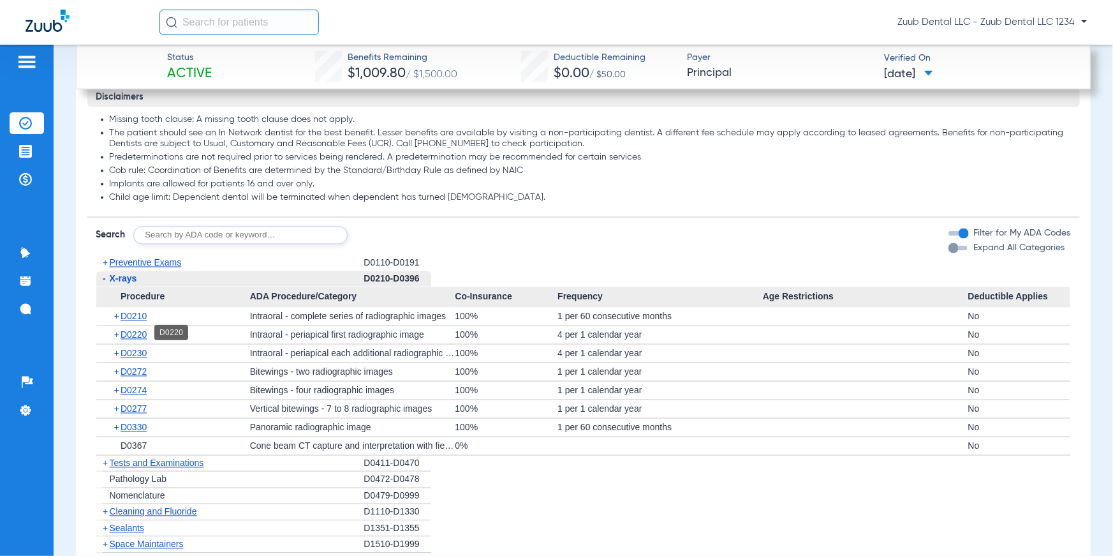
click at [127, 331] on span "D0220" at bounding box center [134, 335] width 26 height 10
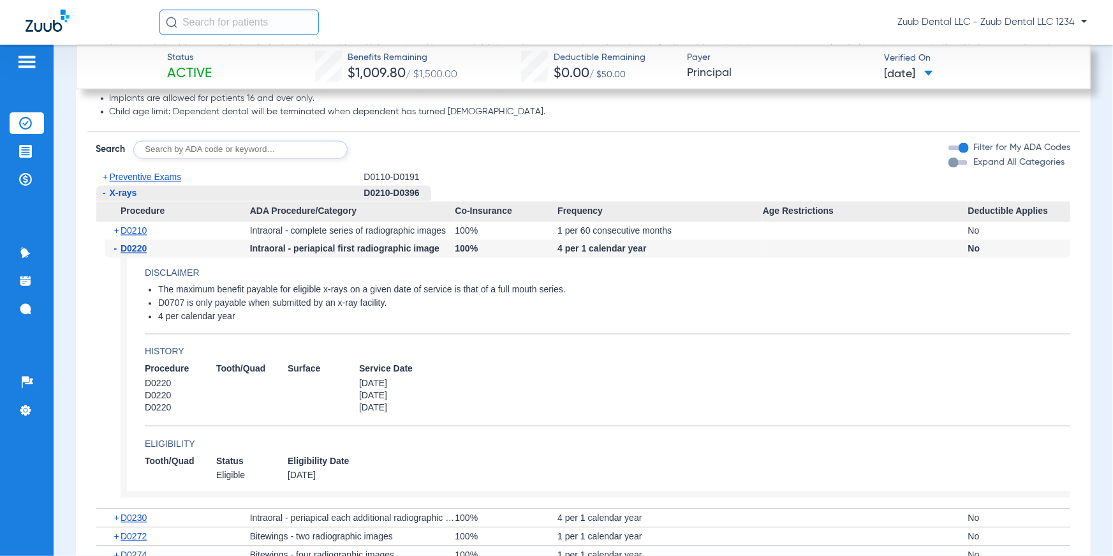
scroll to position [1158, 0]
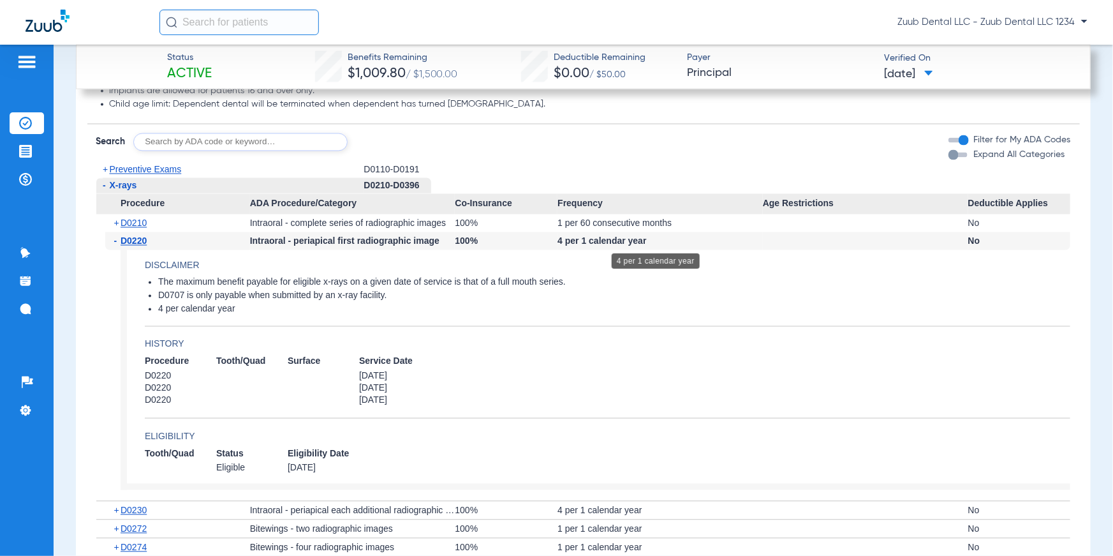
drag, startPoint x: 556, startPoint y: 242, endPoint x: 642, endPoint y: 241, distance: 86.1
click at [642, 241] on div "4 per 1 calendar year" at bounding box center [660, 241] width 205 height 18
click at [789, 237] on div at bounding box center [865, 241] width 205 height 18
click at [186, 144] on input "text" at bounding box center [240, 142] width 214 height 18
type input "S"
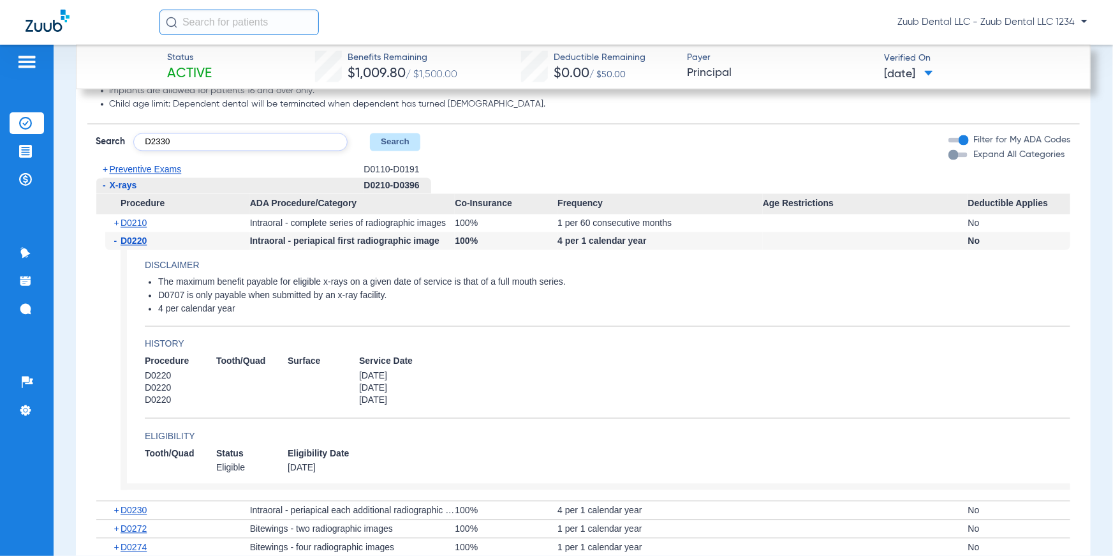
type input "D2330"
click button "Search" at bounding box center [395, 142] width 50 height 18
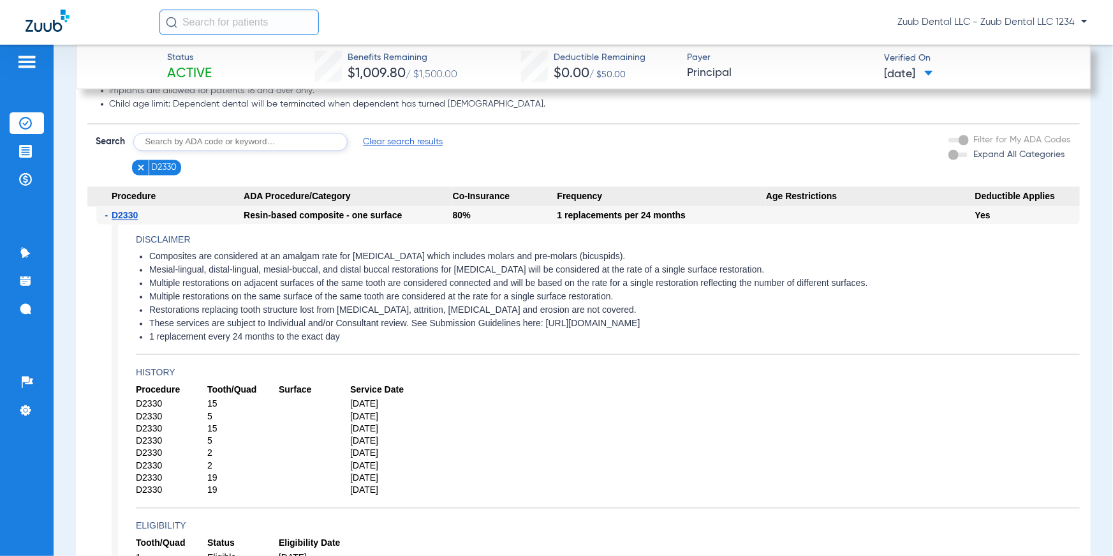
click at [140, 170] on img at bounding box center [141, 167] width 9 height 9
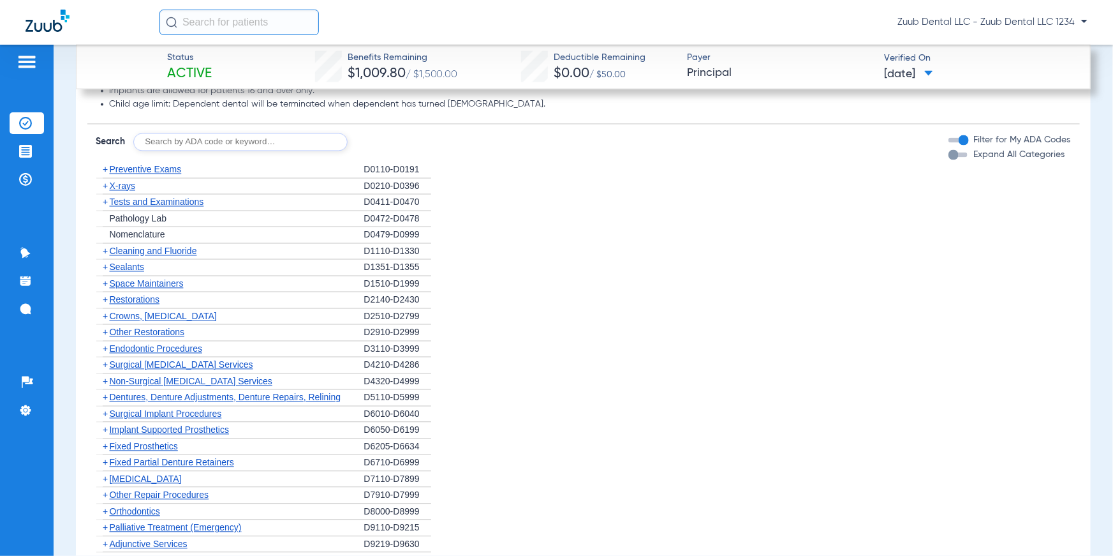
click at [171, 139] on input "text" at bounding box center [240, 142] width 214 height 18
type input "4342"
click button "Search" at bounding box center [395, 142] width 50 height 18
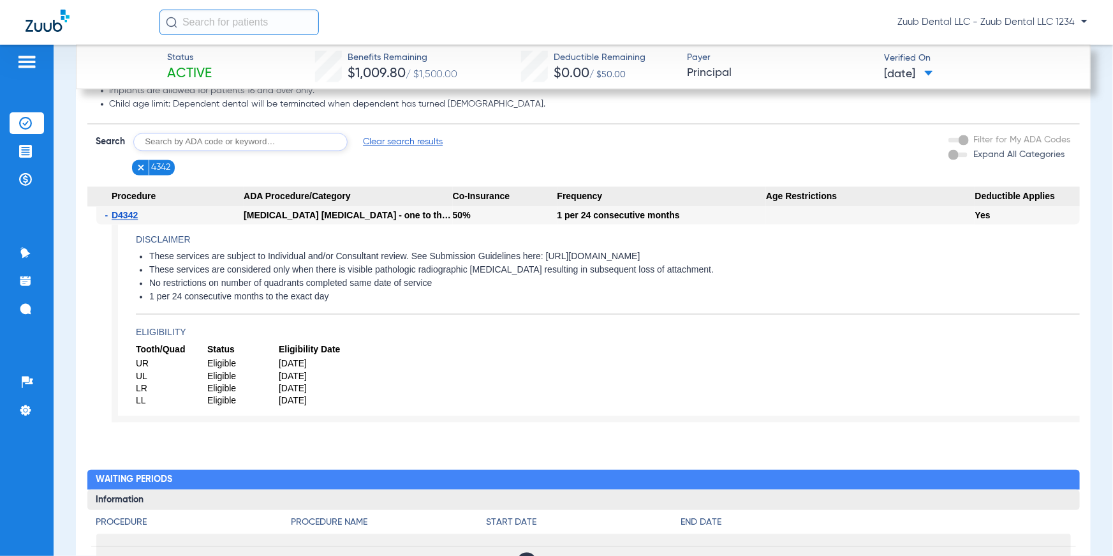
drag, startPoint x: 340, startPoint y: 304, endPoint x: 142, endPoint y: 251, distance: 204.8
click at [142, 251] on app-disclaimers "These services are subject to Individual and/or Consultant review. See Submissi…" at bounding box center [608, 282] width 944 height 63
click at [66, 311] on div "Schedule Insurance Verification History Last Appt. Sync Time: [DATE] 12:23 AM c…" at bounding box center [584, 300] width 1060 height 511
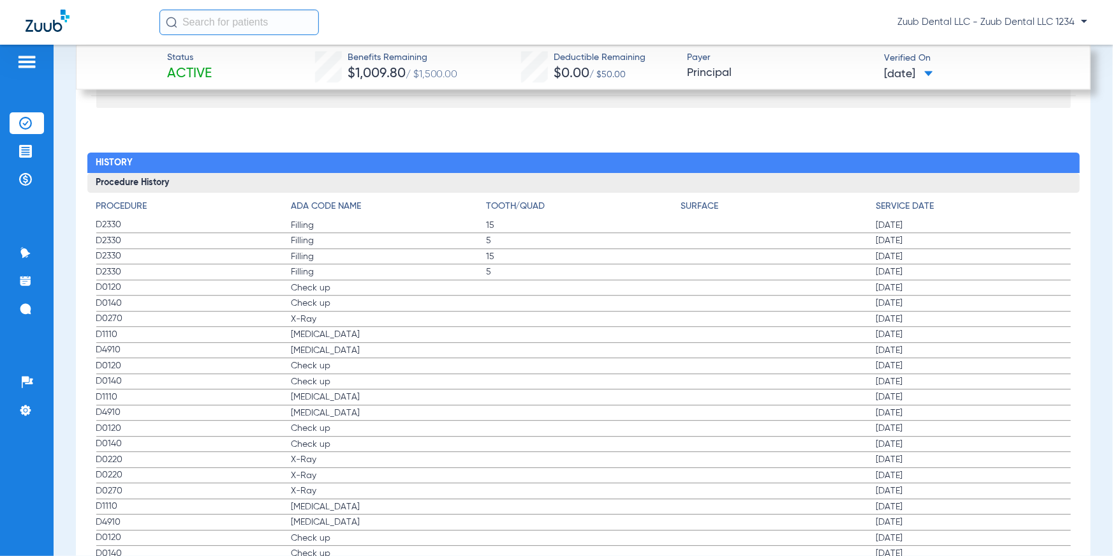
scroll to position [1656, 0]
